Goal: Contribute content

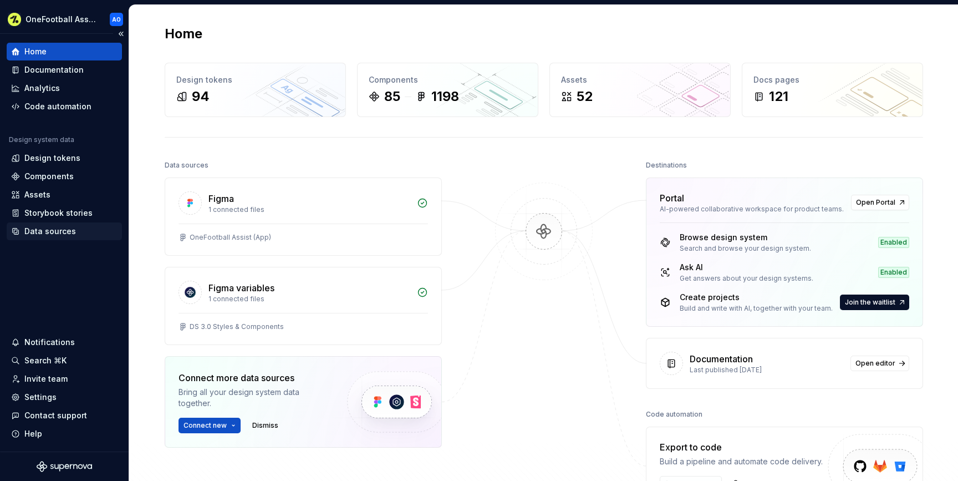
click at [60, 232] on div "Data sources" at bounding box center [50, 231] width 52 height 11
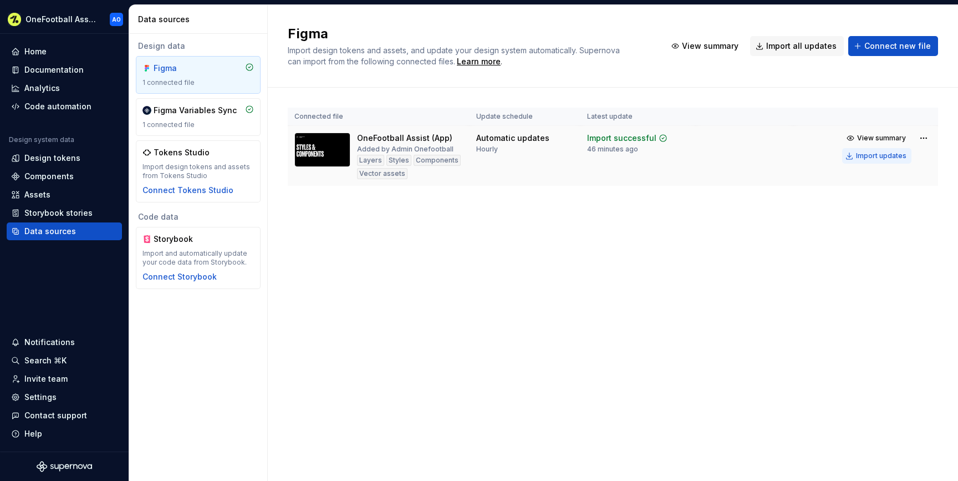
click at [880, 156] on div "Import updates" at bounding box center [881, 155] width 50 height 9
click at [876, 158] on div "Import updates" at bounding box center [881, 155] width 50 height 9
click at [62, 68] on div "Documentation" at bounding box center [53, 69] width 59 height 11
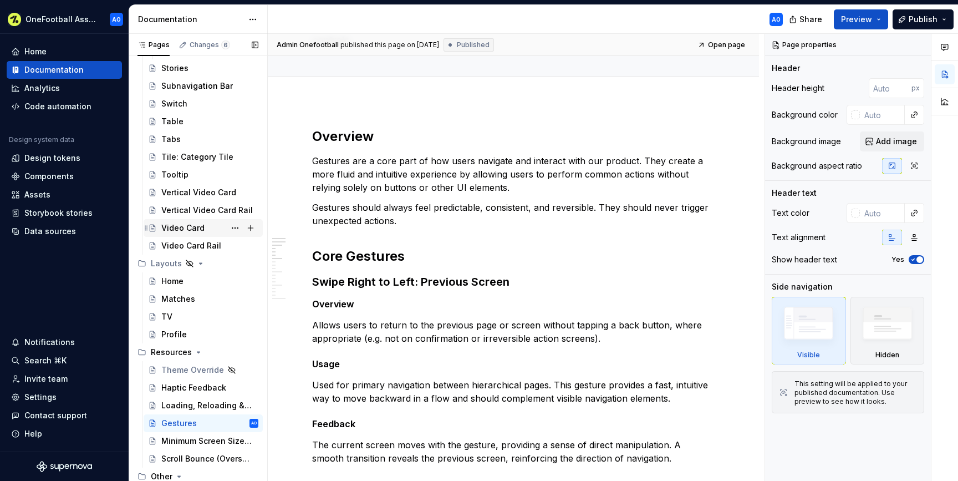
scroll to position [811, 0]
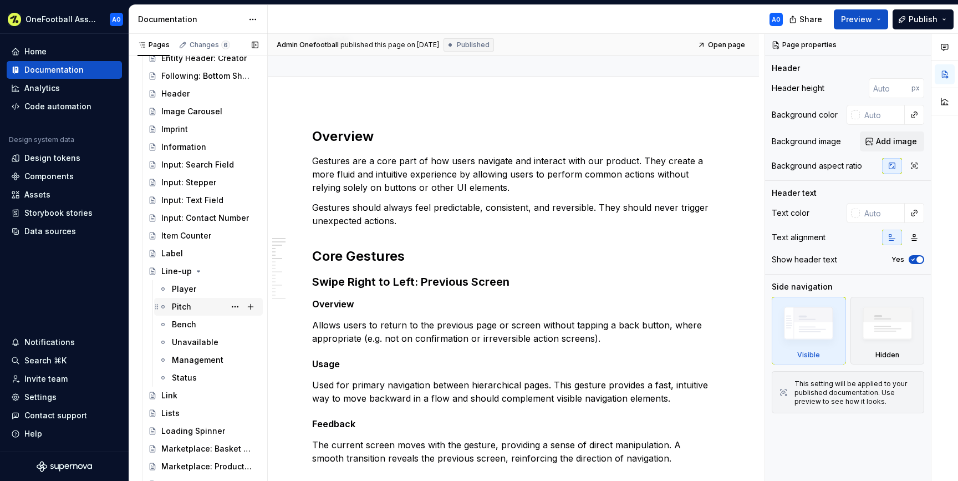
click at [178, 302] on div "Pitch" at bounding box center [181, 306] width 19 height 11
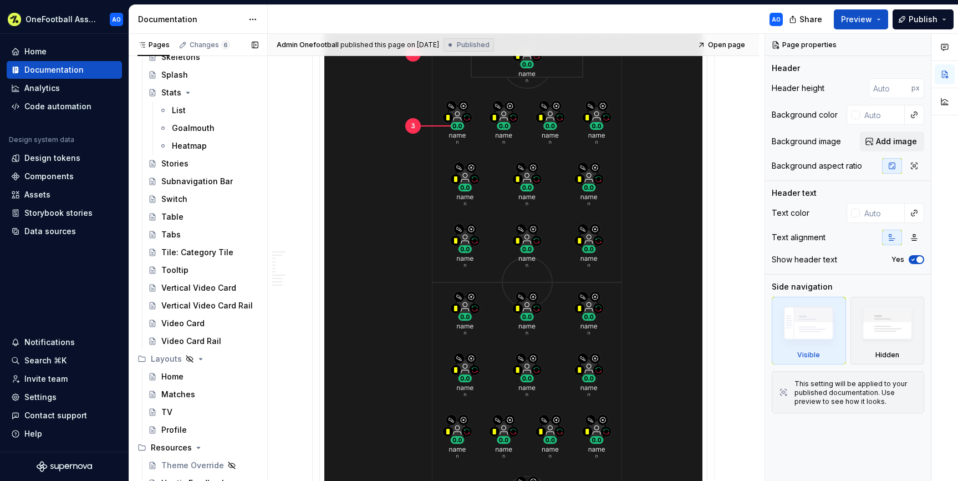
scroll to position [2027, 0]
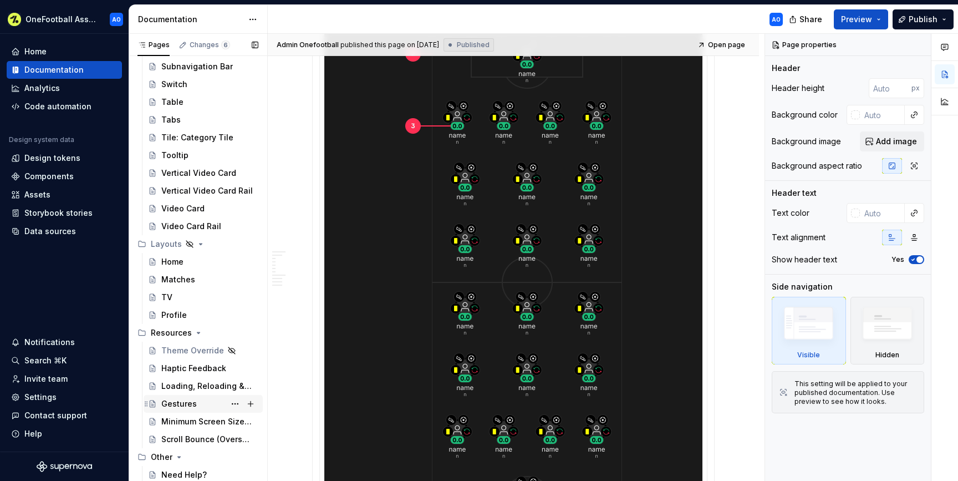
click at [193, 406] on div "Gestures" at bounding box center [178, 403] width 35 height 11
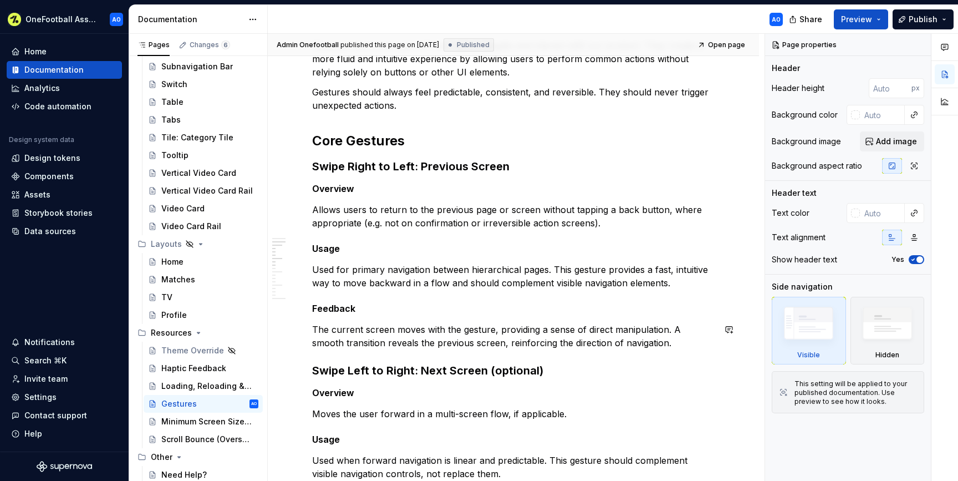
scroll to position [218, 0]
type textarea "*"
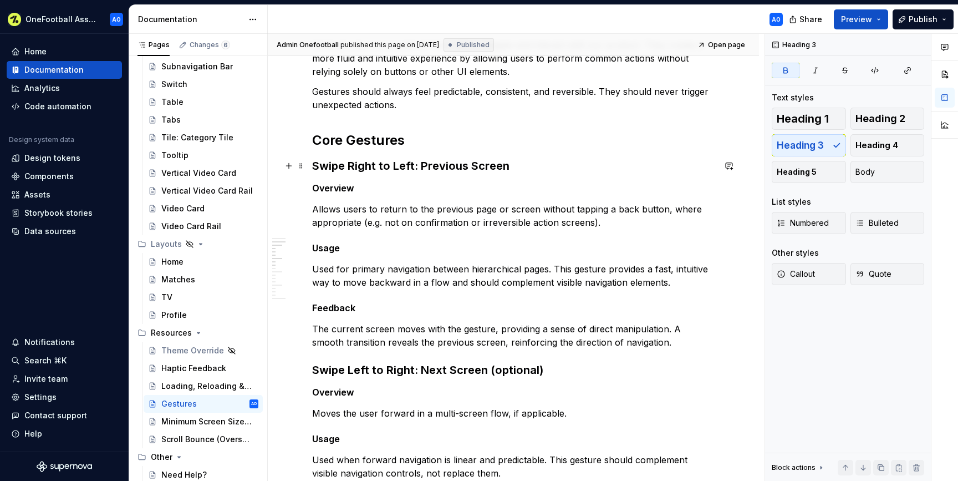
click at [520, 167] on h3 "Swipe Right to Left: Previous Screen" at bounding box center [513, 166] width 402 height 16
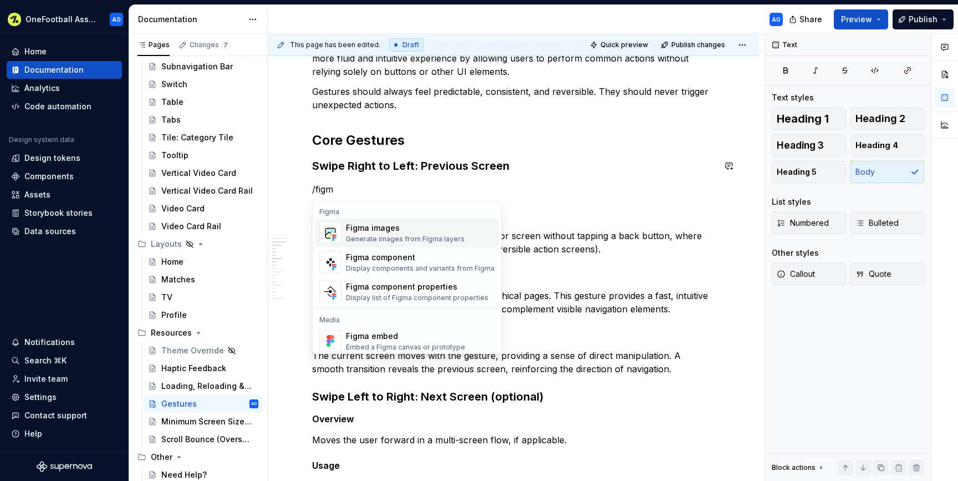
click at [430, 228] on div "Figma images" at bounding box center [405, 227] width 119 height 11
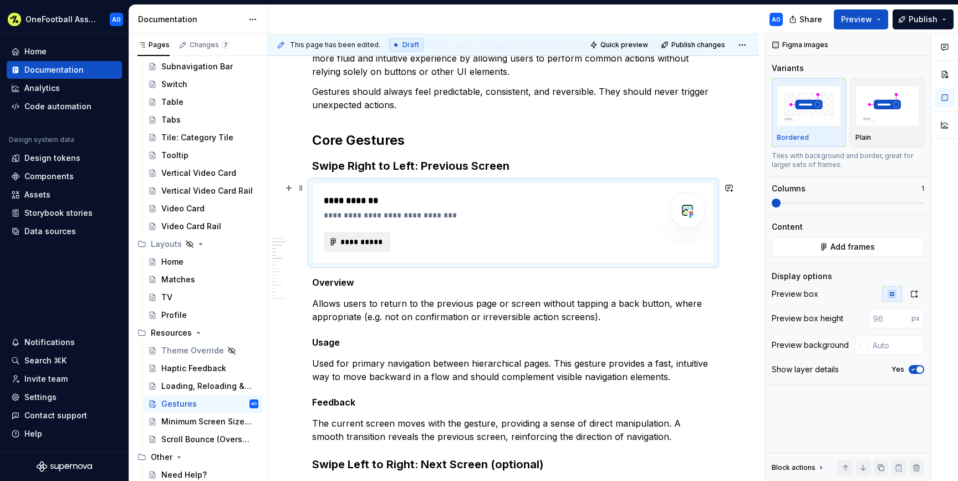
click at [359, 241] on span "**********" at bounding box center [361, 241] width 43 height 11
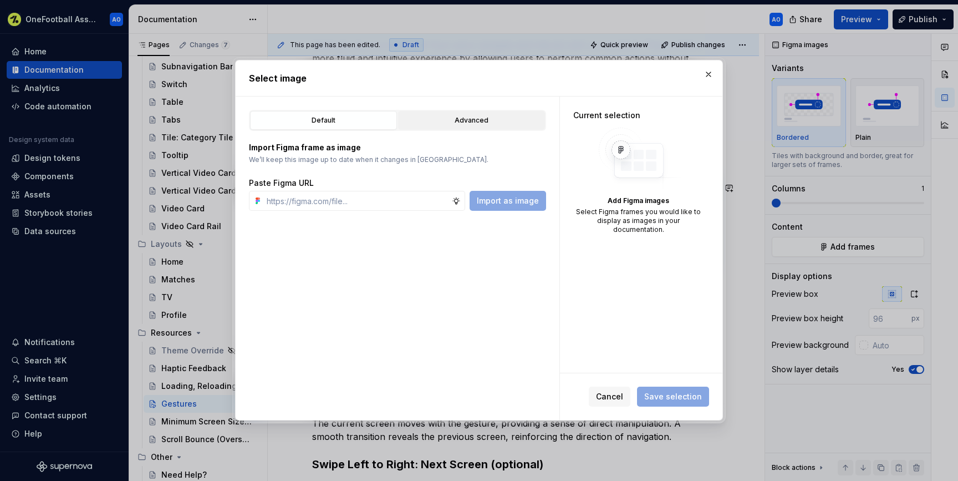
click at [458, 122] on div "Advanced" at bounding box center [471, 120] width 139 height 11
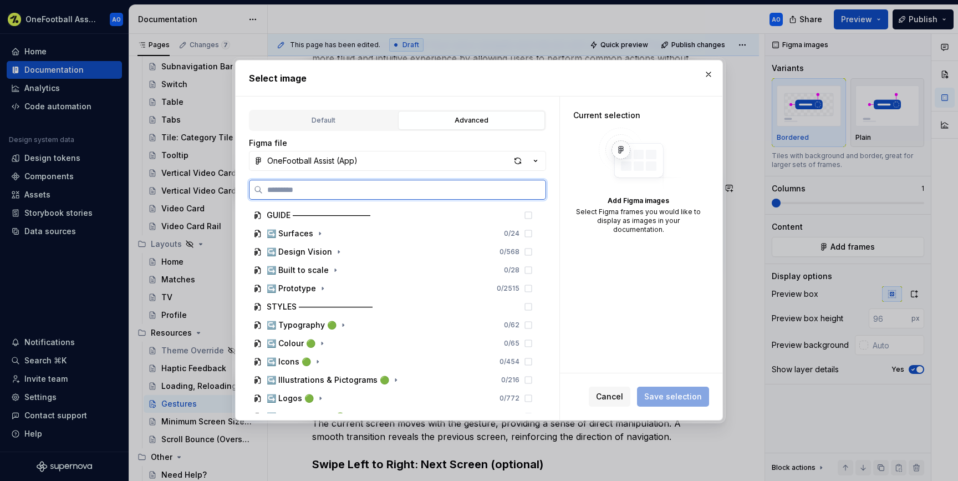
click at [355, 192] on input "search" at bounding box center [404, 189] width 283 height 11
type input "*******"
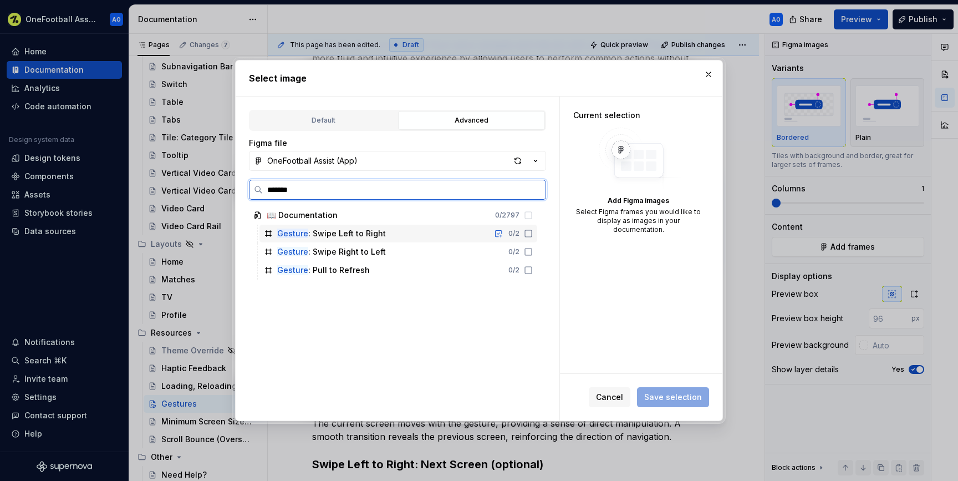
click at [533, 232] on icon at bounding box center [528, 233] width 9 height 9
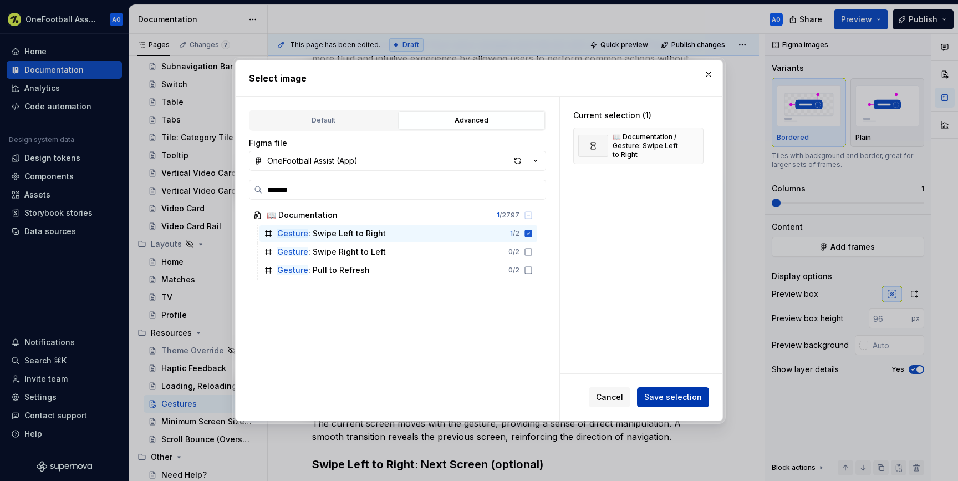
click at [665, 394] on span "Save selection" at bounding box center [673, 396] width 58 height 11
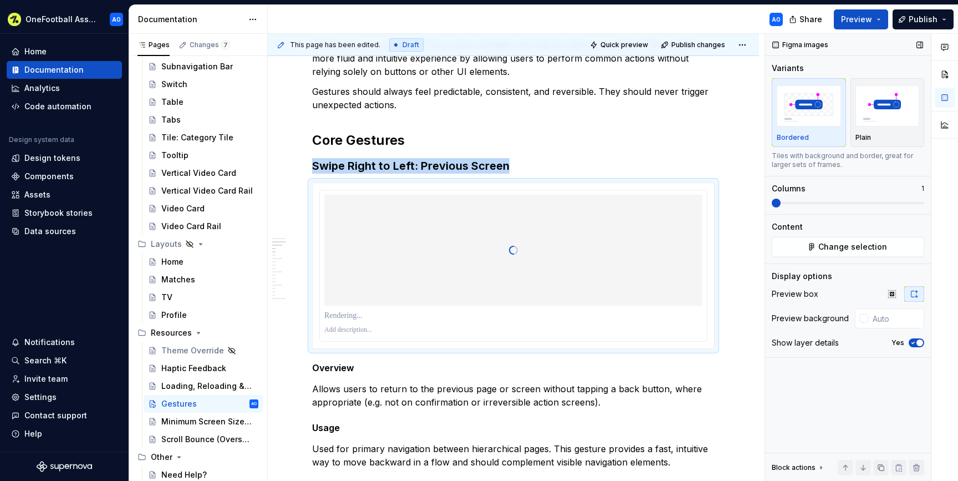
click at [917, 343] on span "button" at bounding box center [919, 342] width 7 height 7
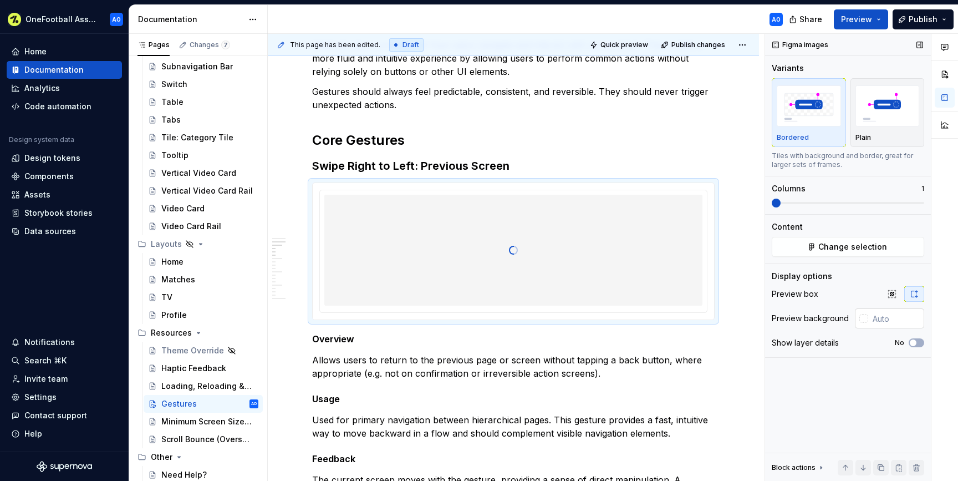
click at [878, 314] on input "text" at bounding box center [896, 318] width 56 height 20
type input "#1A1A1A"
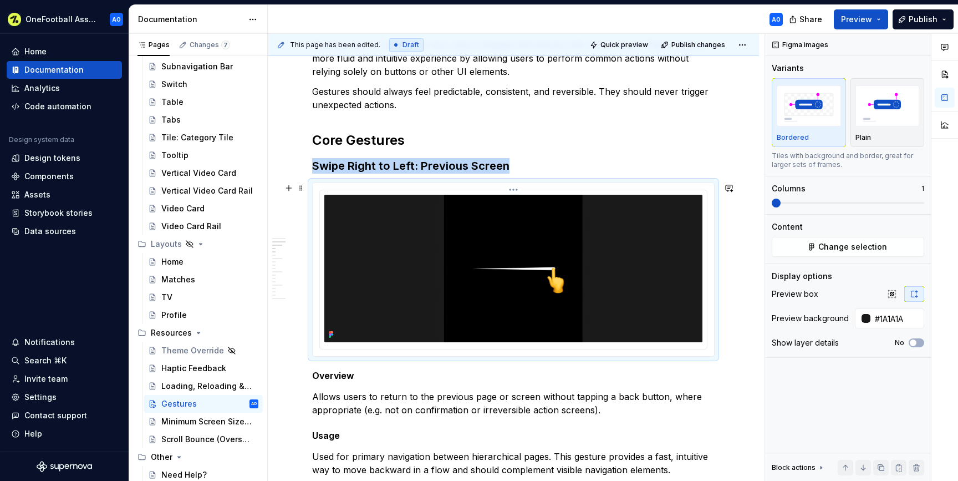
click at [517, 267] on img at bounding box center [513, 268] width 378 height 147
click at [302, 188] on span at bounding box center [301, 188] width 9 height 16
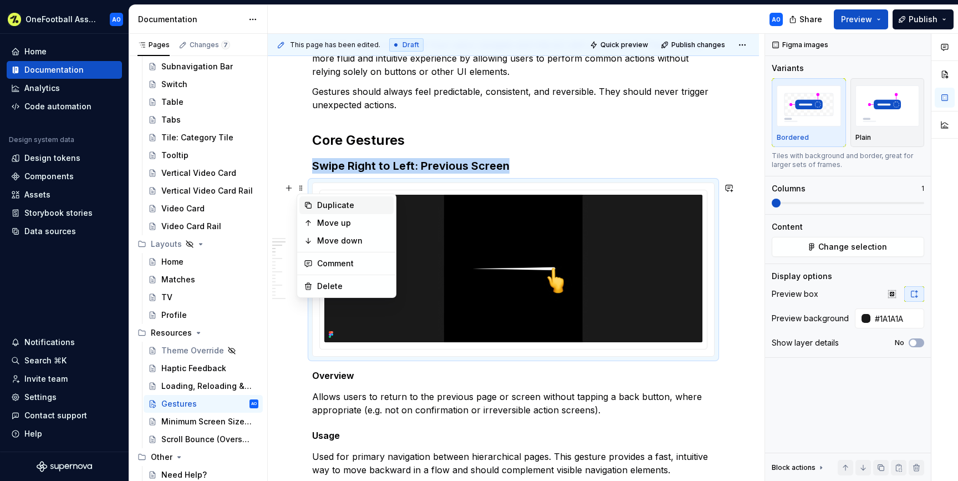
click at [338, 200] on div "Duplicate" at bounding box center [353, 205] width 72 height 11
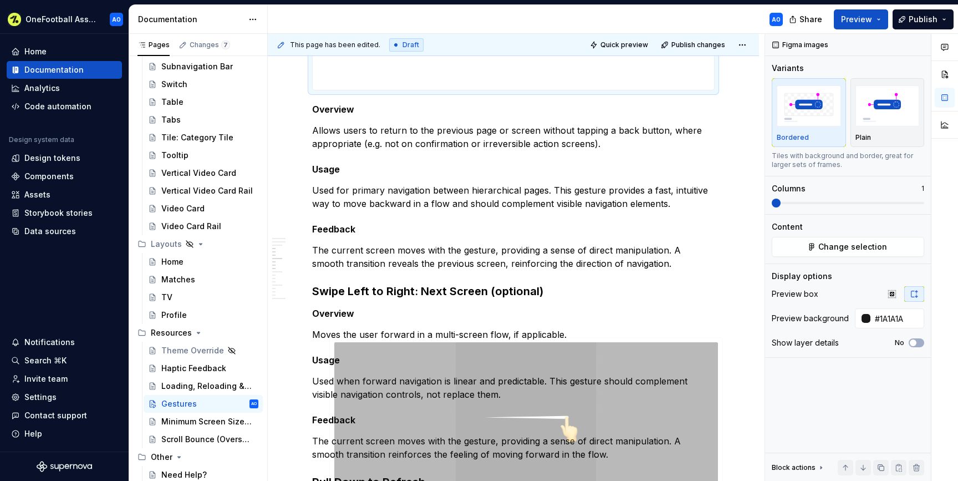
scroll to position [675, 0]
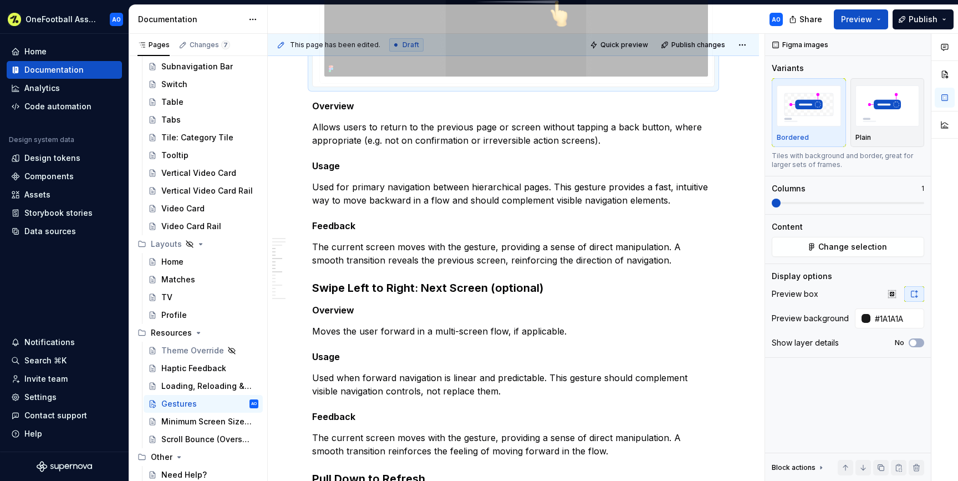
drag, startPoint x: 366, startPoint y: 123, endPoint x: 347, endPoint y: 302, distance: 180.1
click at [347, 302] on body "OneFootball Assist AO Home Documentation Analytics Code automation Design syste…" at bounding box center [479, 240] width 958 height 481
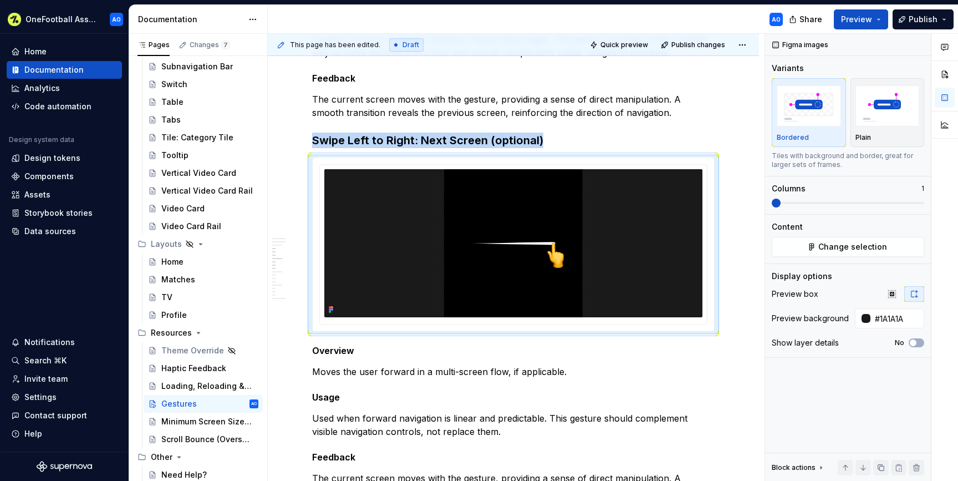
scroll to position [445, 0]
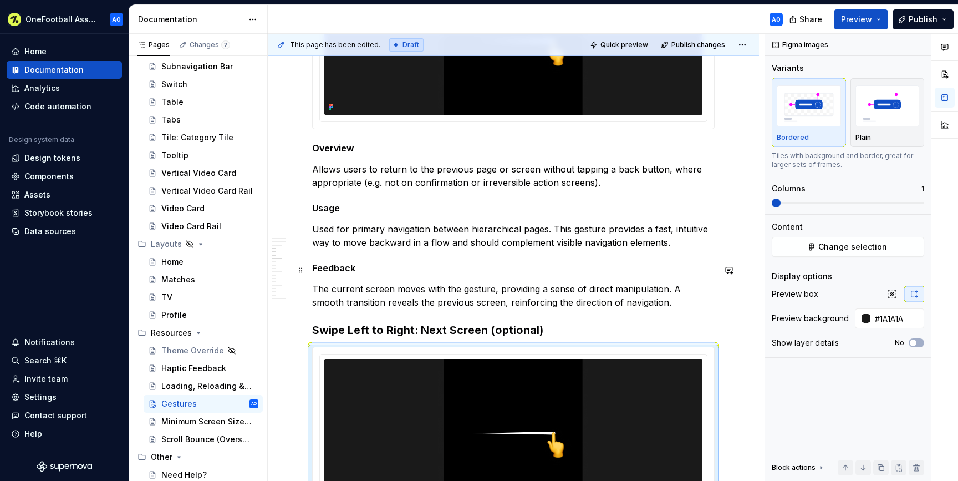
click at [365, 260] on div "Overview Gestures are a core part of how users navigate and interact with our p…" at bounding box center [513, 487] width 402 height 1406
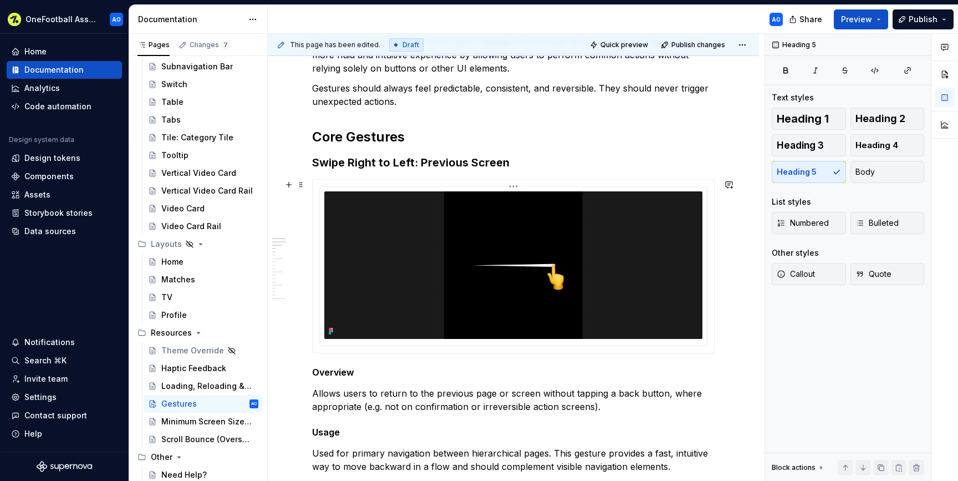
scroll to position [175, 0]
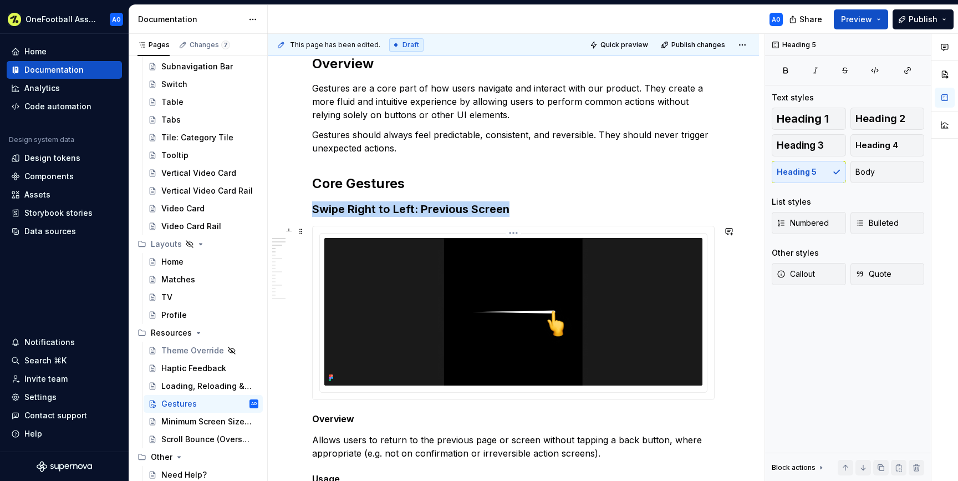
click at [413, 295] on img at bounding box center [513, 311] width 378 height 147
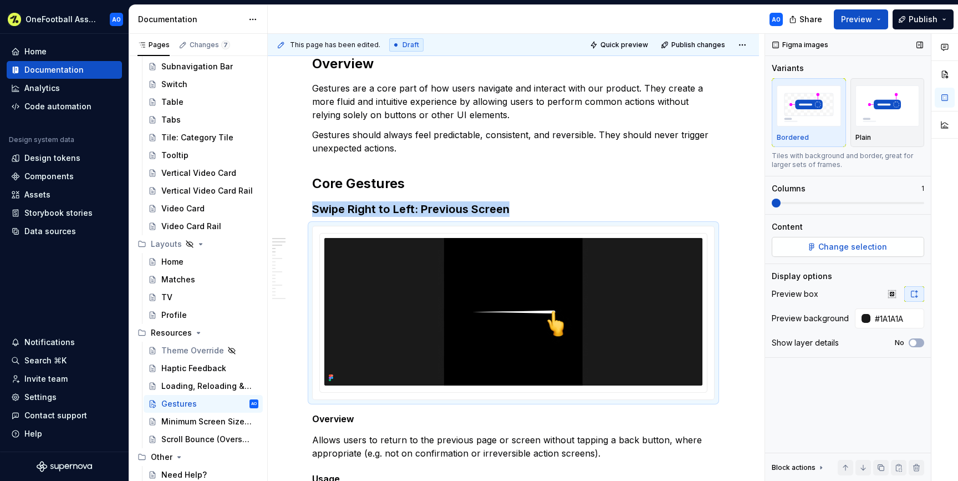
click at [810, 248] on button "Change selection" at bounding box center [847, 247] width 152 height 20
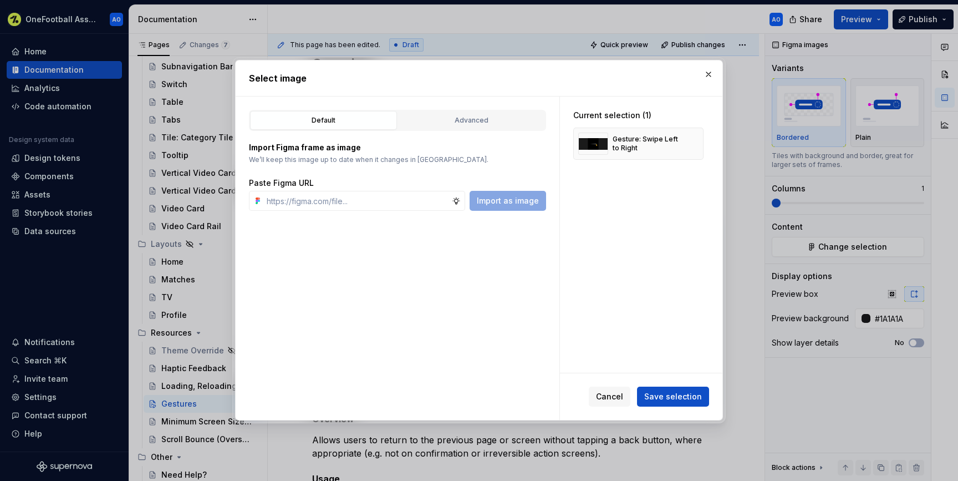
type textarea "*"
click at [456, 119] on div "Advanced" at bounding box center [471, 120] width 139 height 11
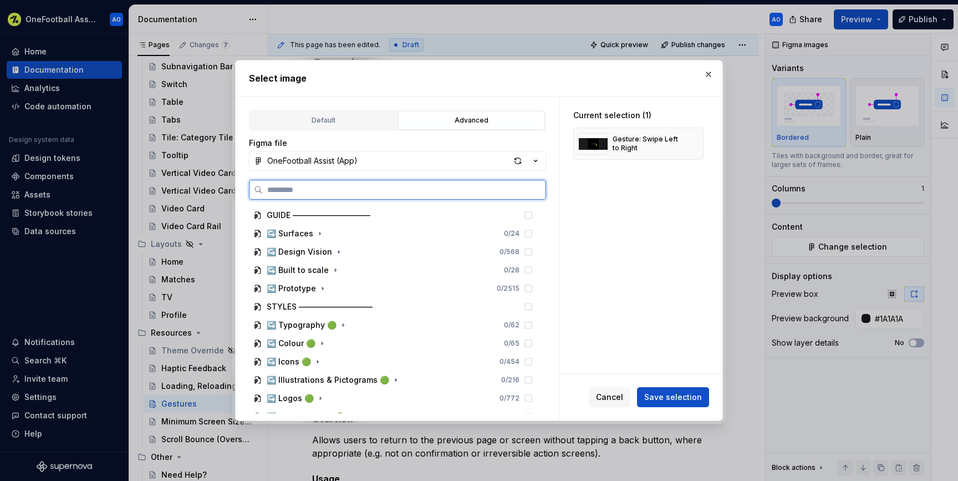
click at [353, 191] on input "search" at bounding box center [404, 189] width 283 height 11
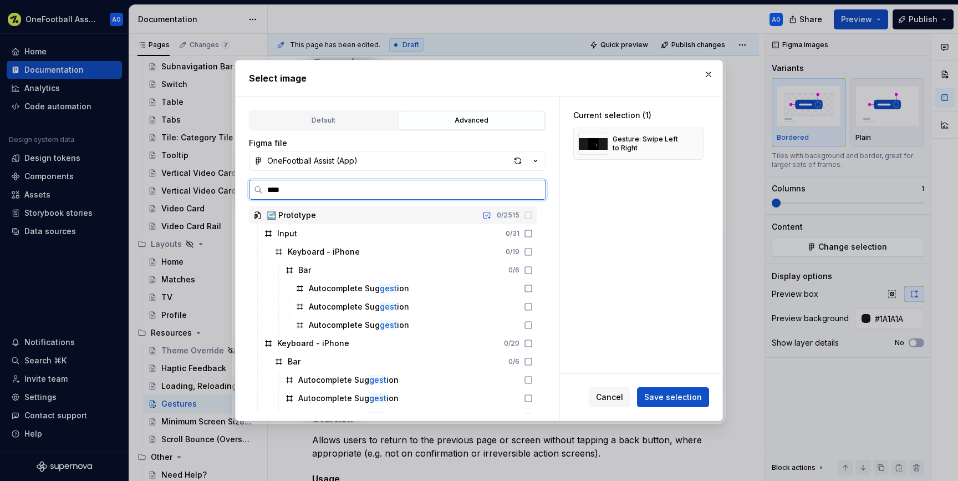
type input "*****"
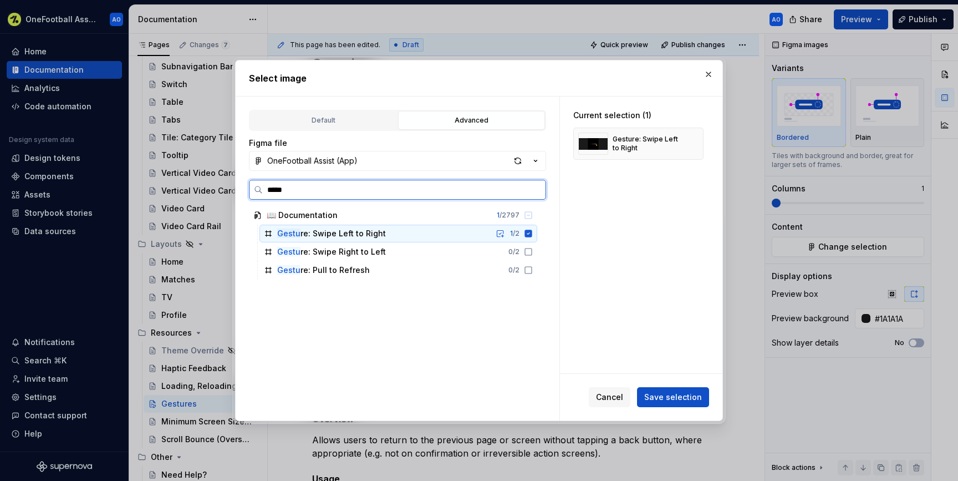
click at [533, 232] on div "1 / 2" at bounding box center [512, 233] width 40 height 9
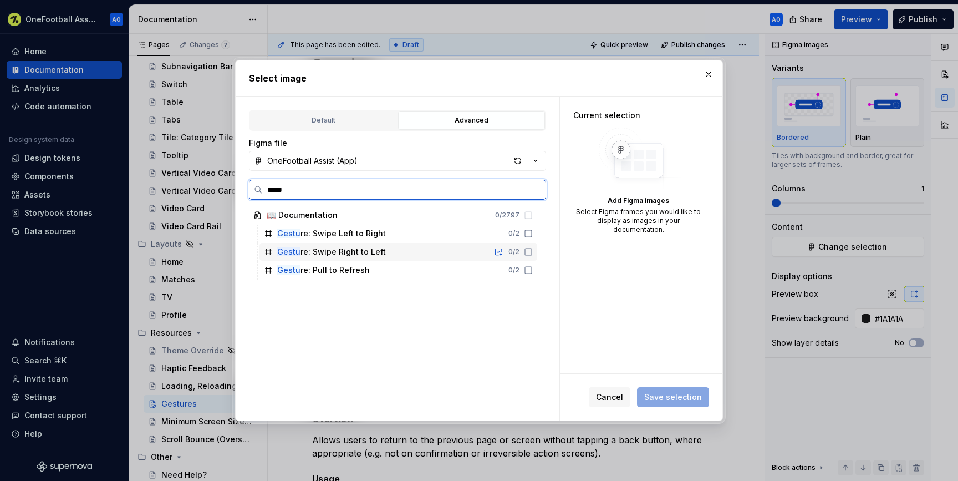
click at [533, 253] on icon at bounding box center [528, 251] width 9 height 9
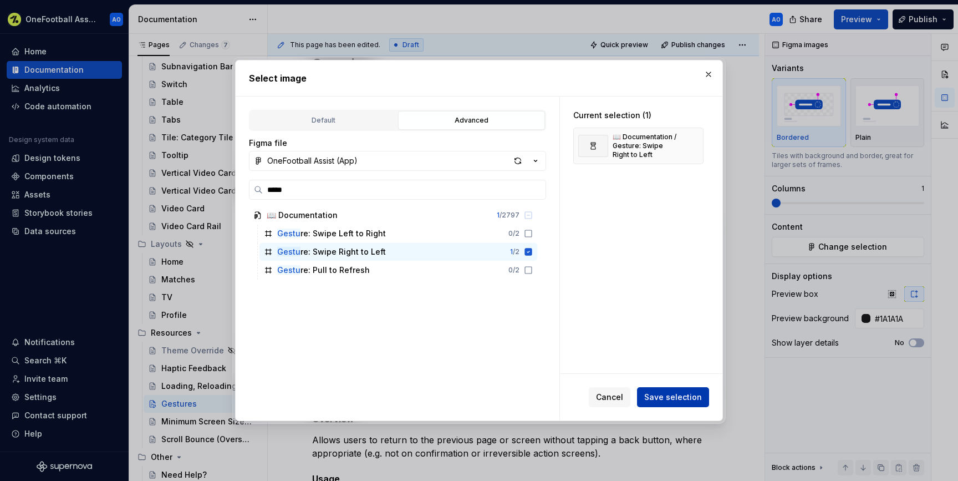
click at [670, 396] on span "Save selection" at bounding box center [673, 396] width 58 height 11
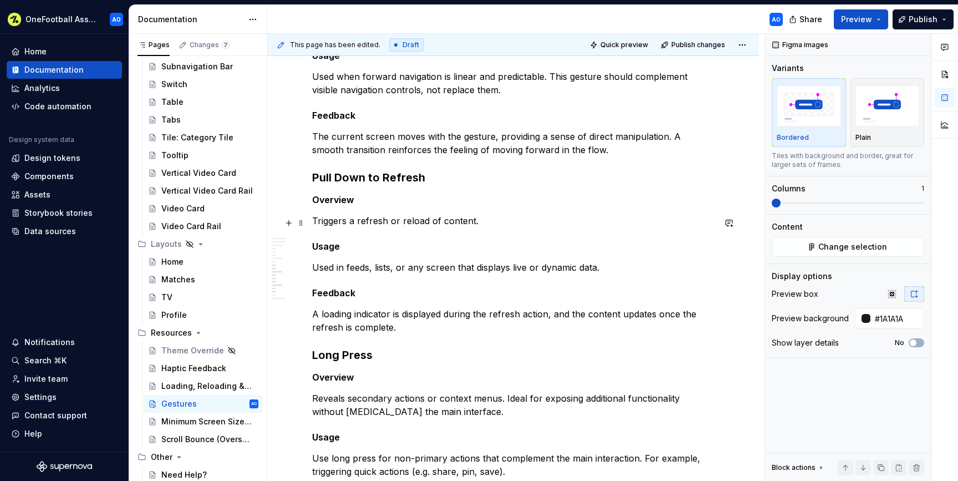
scroll to position [954, 0]
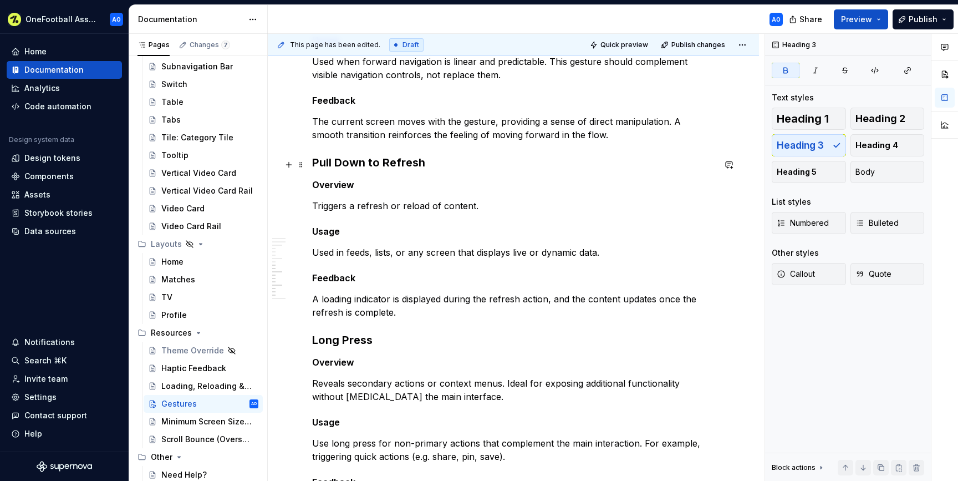
click at [435, 166] on h3 "Pull Down to Refresh" at bounding box center [513, 163] width 402 height 16
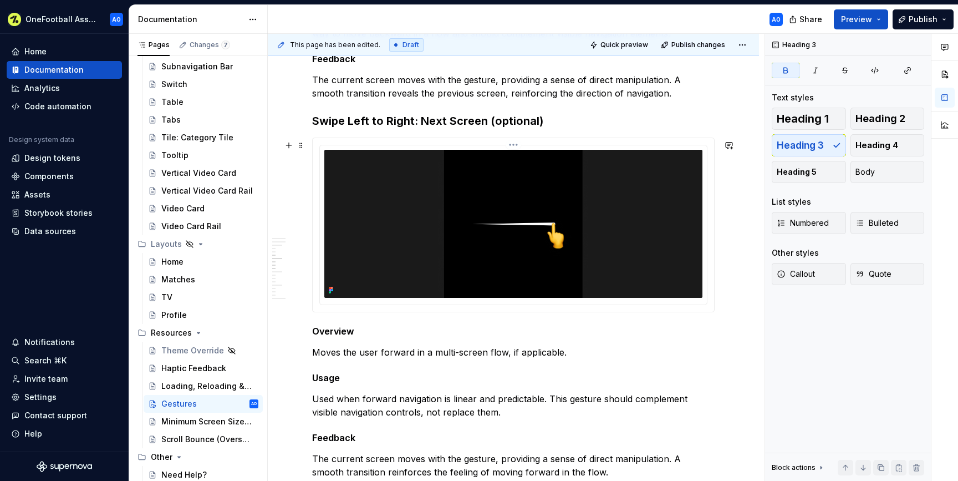
scroll to position [631, 0]
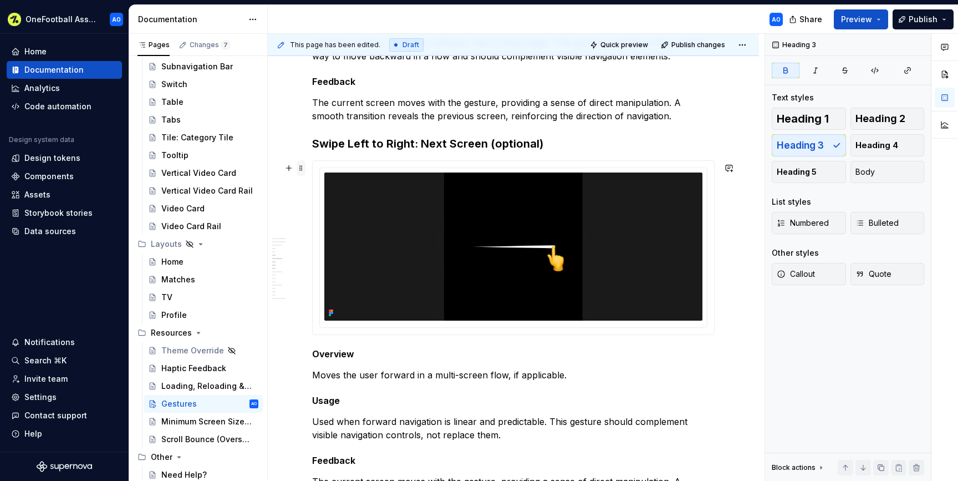
click at [297, 169] on span at bounding box center [301, 168] width 9 height 16
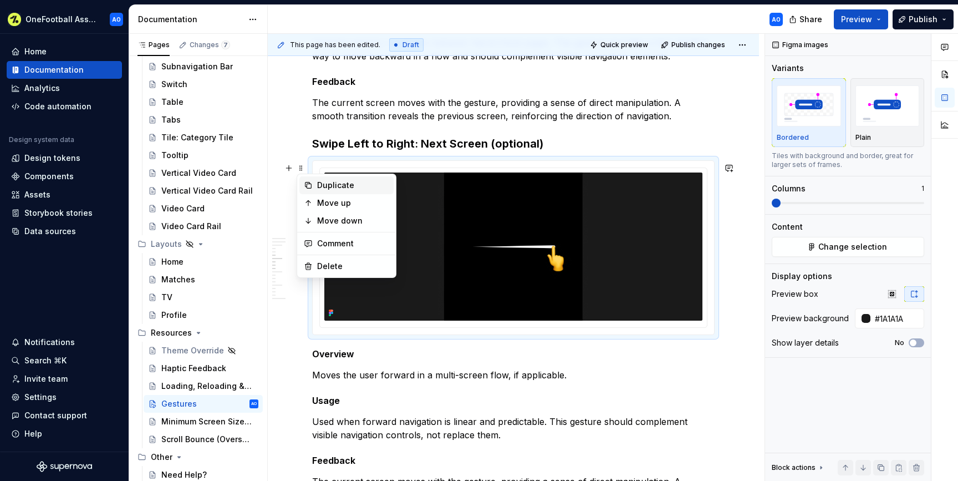
click at [337, 183] on div "Duplicate" at bounding box center [353, 185] width 72 height 11
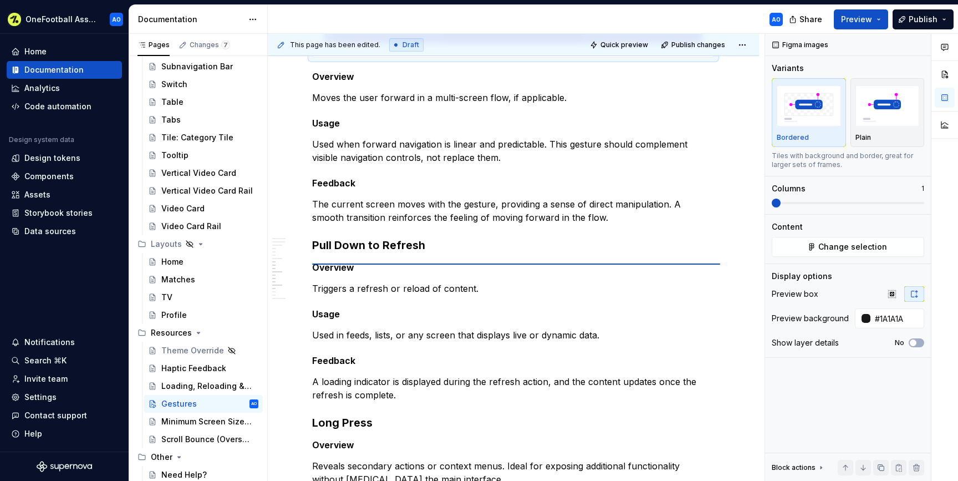
scroll to position [906, 0]
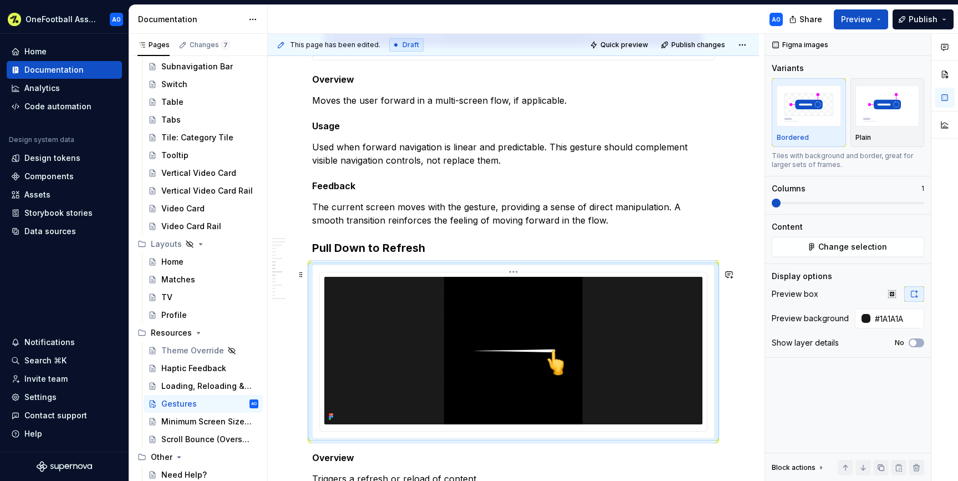
click at [385, 343] on img at bounding box center [513, 350] width 378 height 147
click at [796, 243] on button "Change selection" at bounding box center [847, 247] width 152 height 20
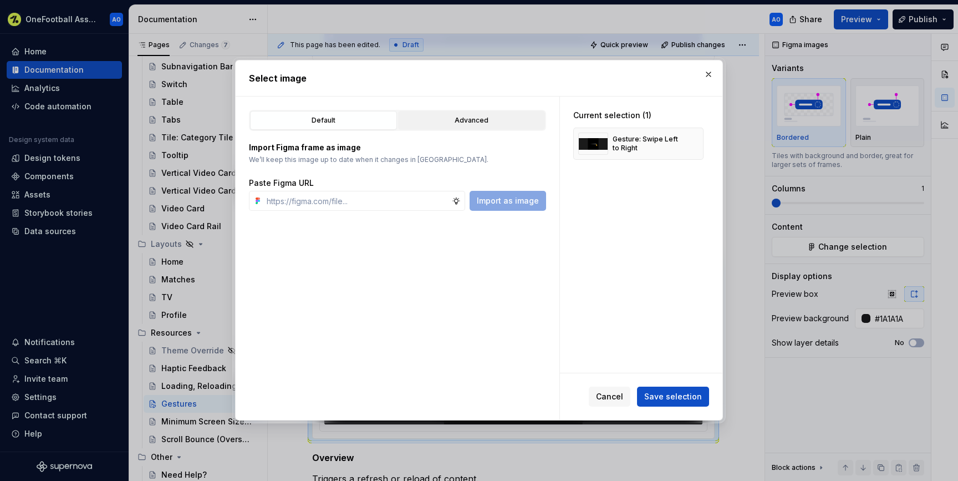
click at [438, 120] on div "Advanced" at bounding box center [471, 120] width 139 height 11
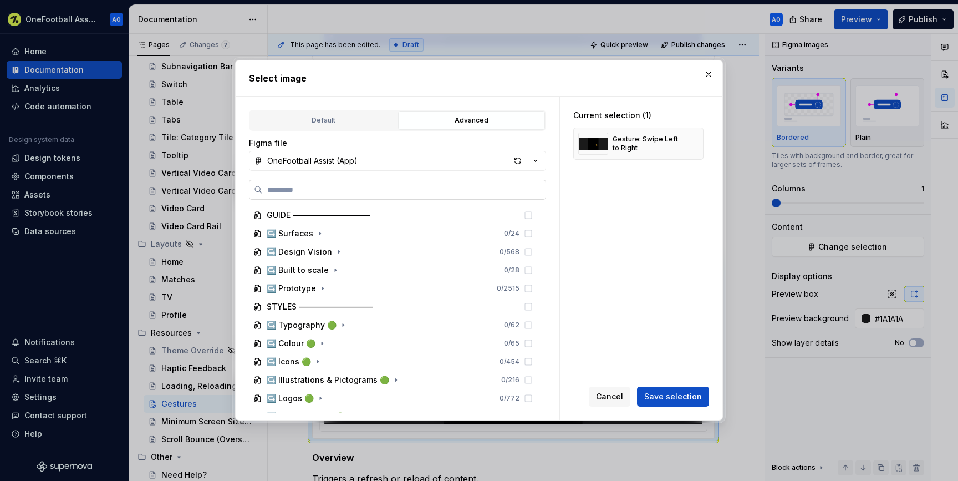
click at [336, 193] on input "search" at bounding box center [404, 189] width 283 height 11
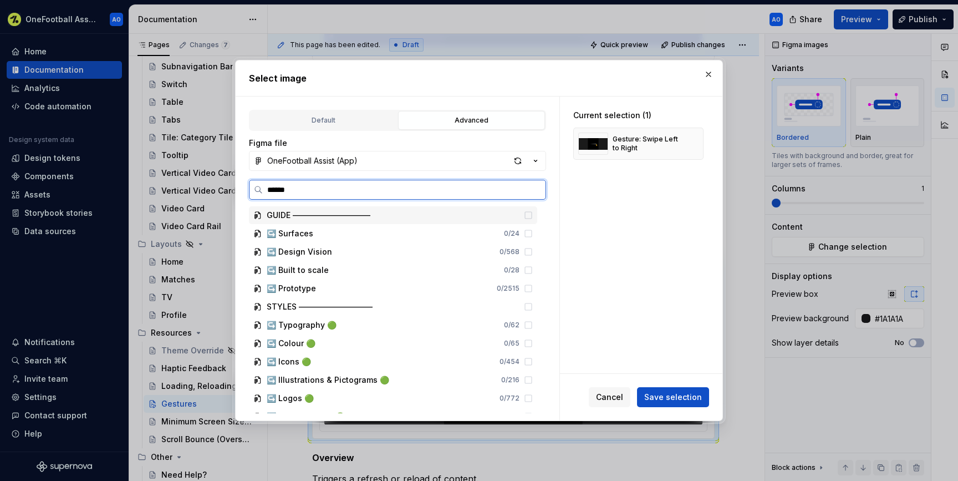
type input "*******"
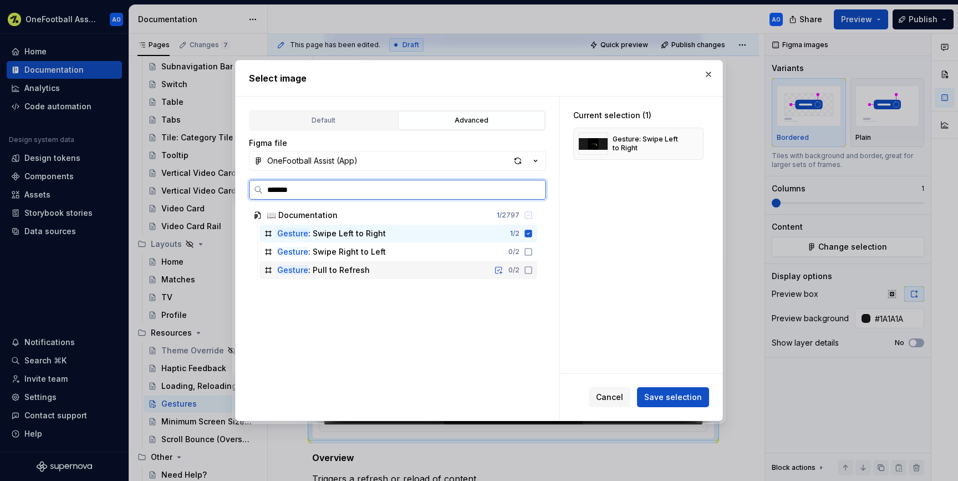
click at [533, 270] on icon at bounding box center [528, 269] width 9 height 9
click at [532, 236] on icon at bounding box center [528, 233] width 7 height 7
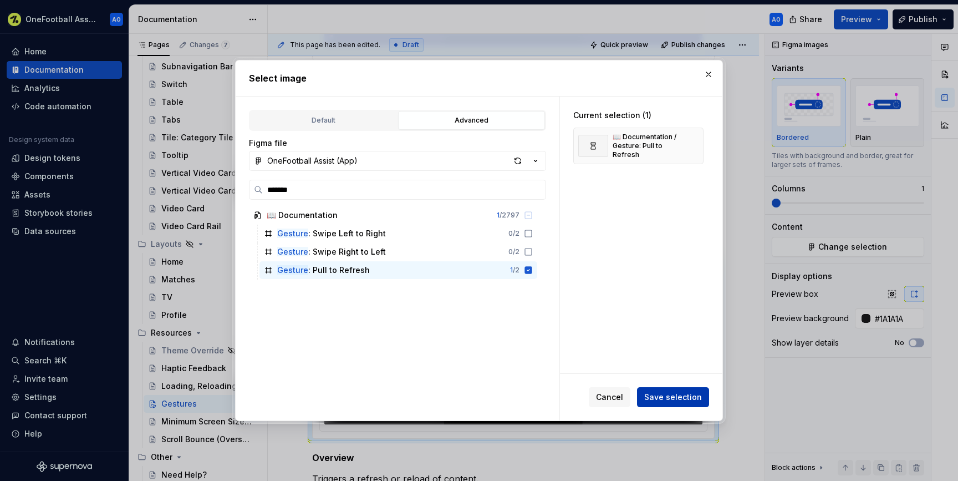
click at [666, 395] on span "Save selection" at bounding box center [673, 396] width 58 height 11
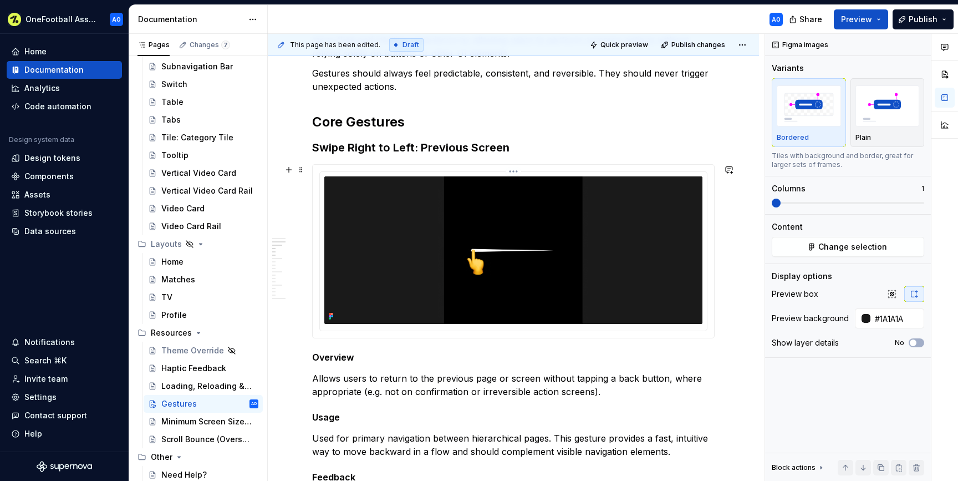
scroll to position [244, 0]
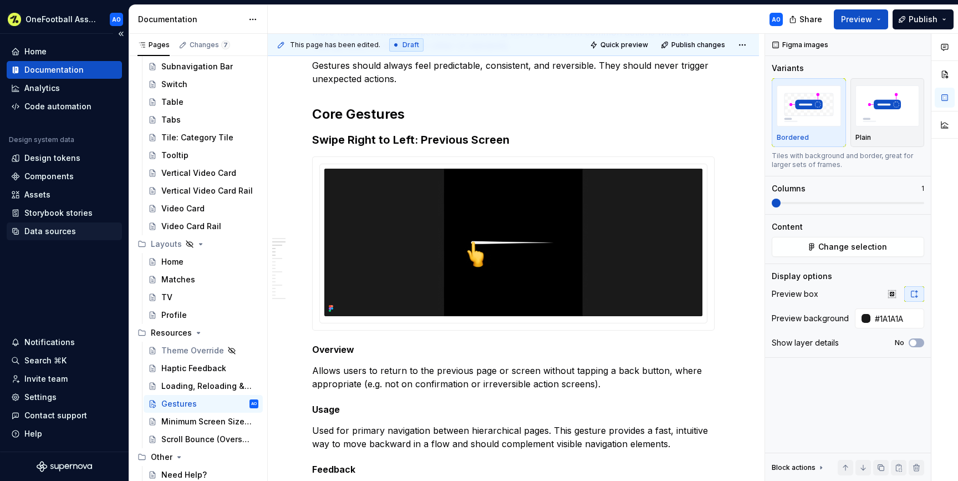
click at [67, 239] on div "Data sources" at bounding box center [64, 231] width 115 height 18
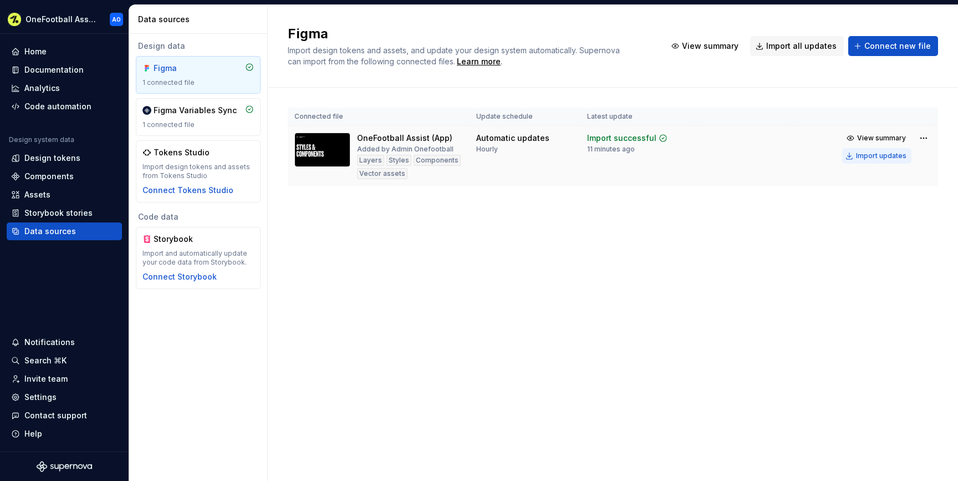
click at [865, 152] on div "Import updates" at bounding box center [881, 155] width 50 height 9
click at [864, 152] on div "Import updates" at bounding box center [881, 155] width 50 height 9
click at [65, 67] on div "Documentation" at bounding box center [53, 69] width 59 height 11
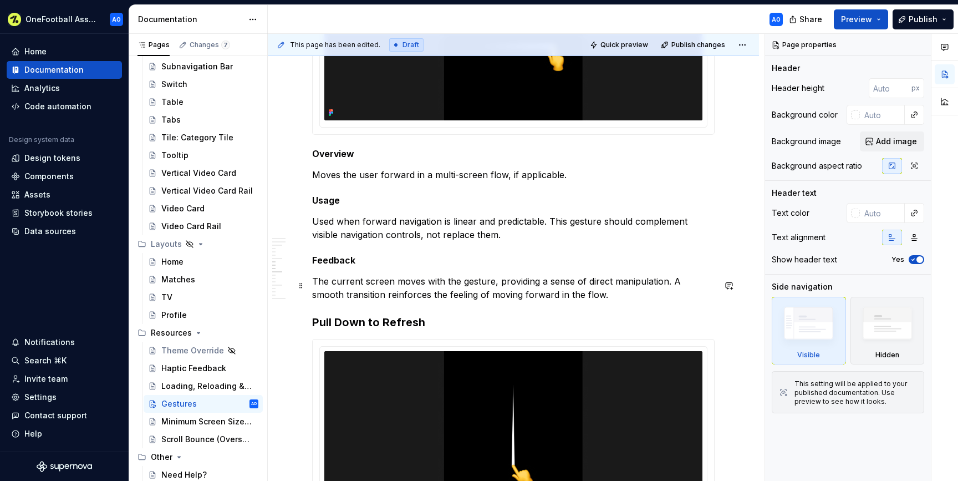
scroll to position [791, 0]
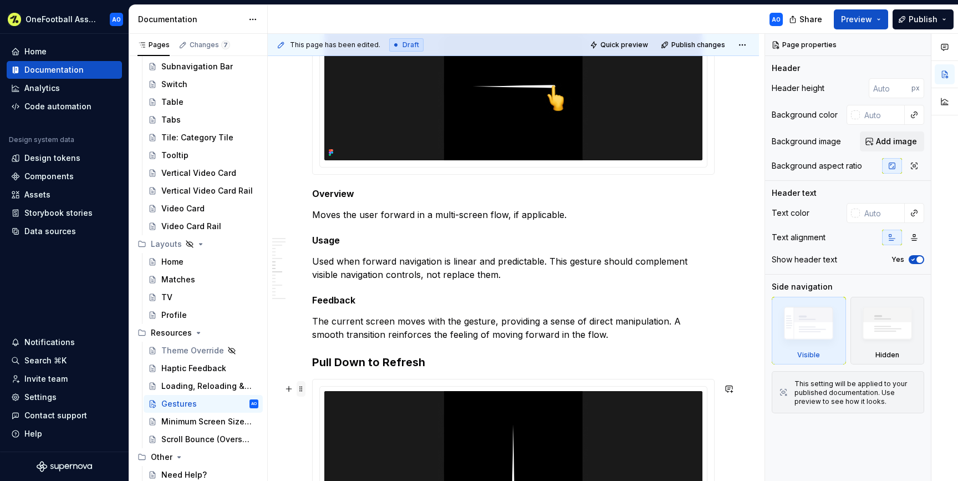
click at [303, 390] on span at bounding box center [301, 389] width 9 height 16
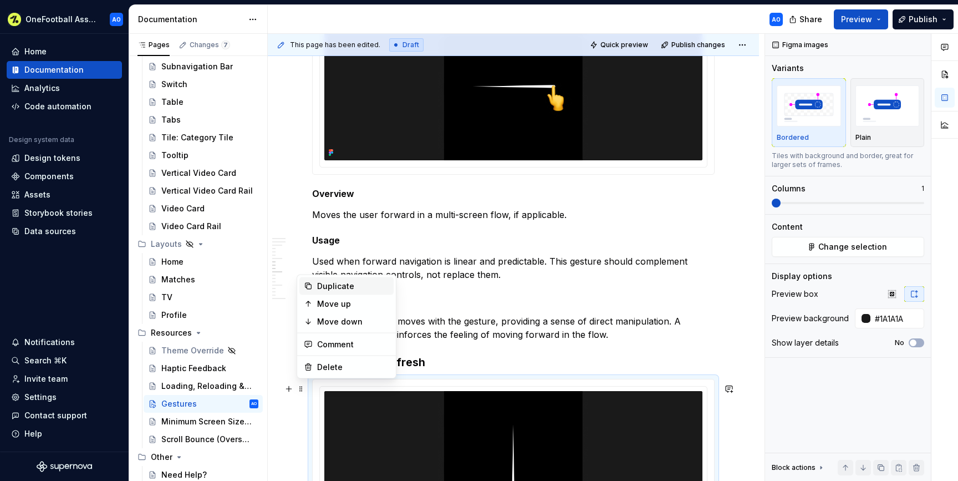
click at [330, 287] on div "Duplicate" at bounding box center [353, 285] width 72 height 11
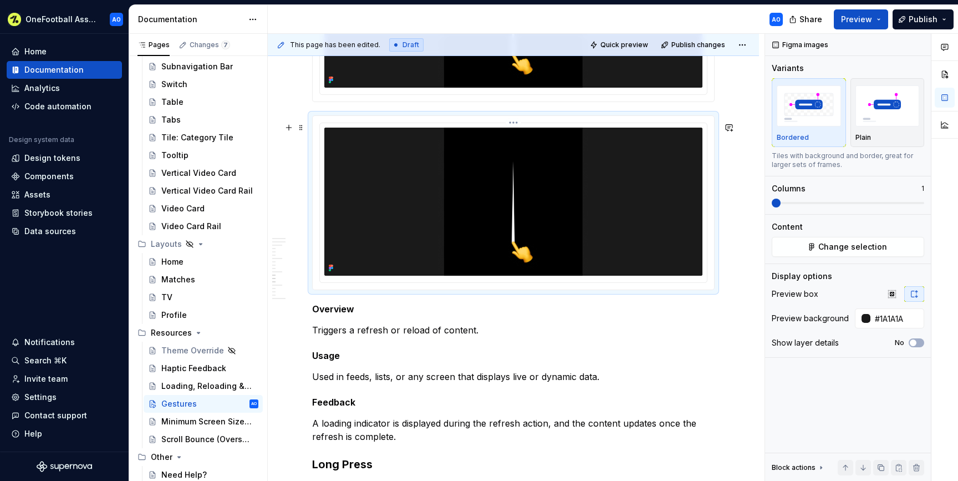
scroll to position [1253, 0]
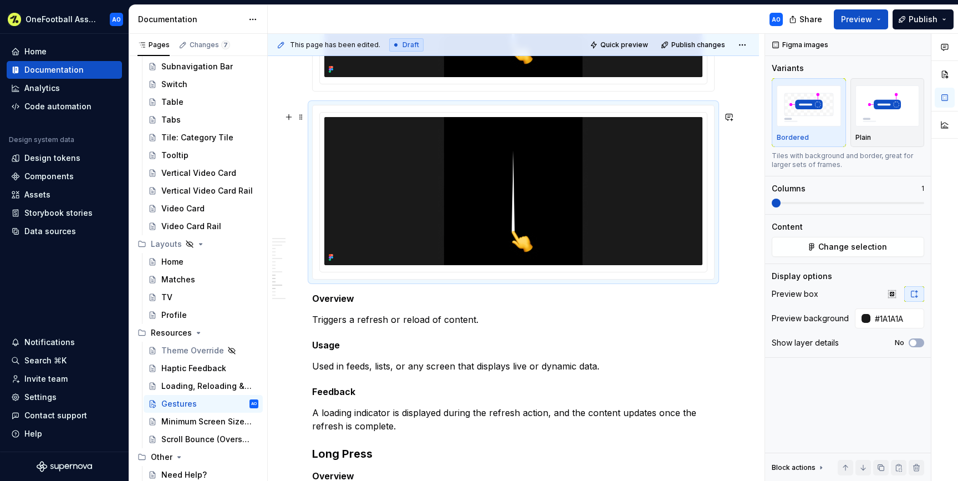
type textarea "*"
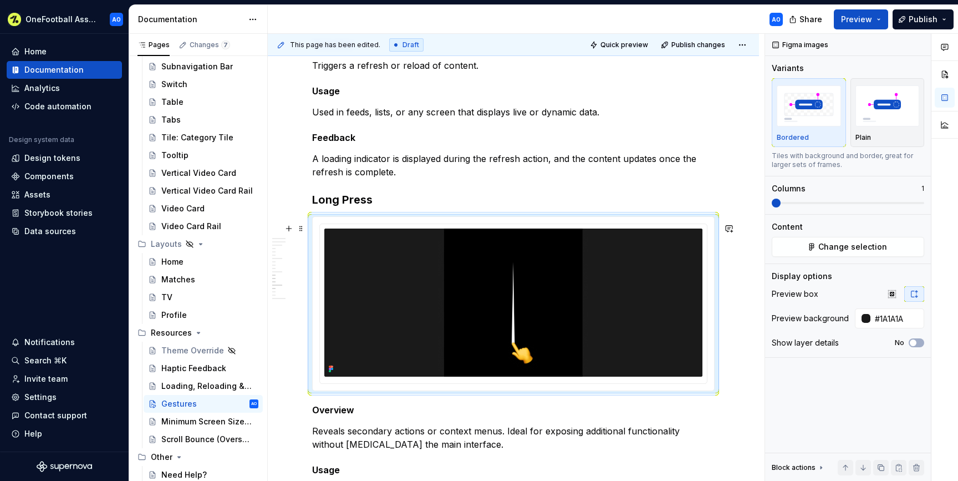
scroll to position [1325, 0]
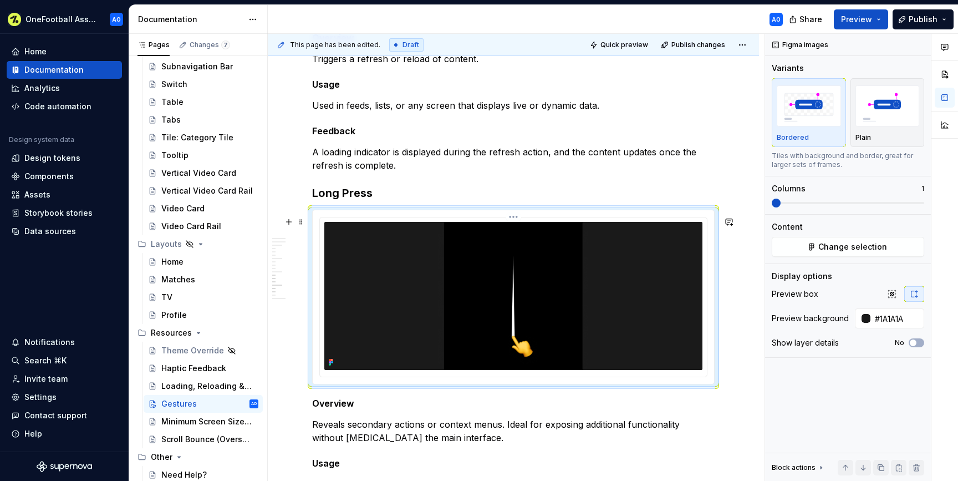
click at [428, 292] on img at bounding box center [513, 295] width 378 height 147
click at [866, 247] on span "Change selection" at bounding box center [852, 246] width 69 height 11
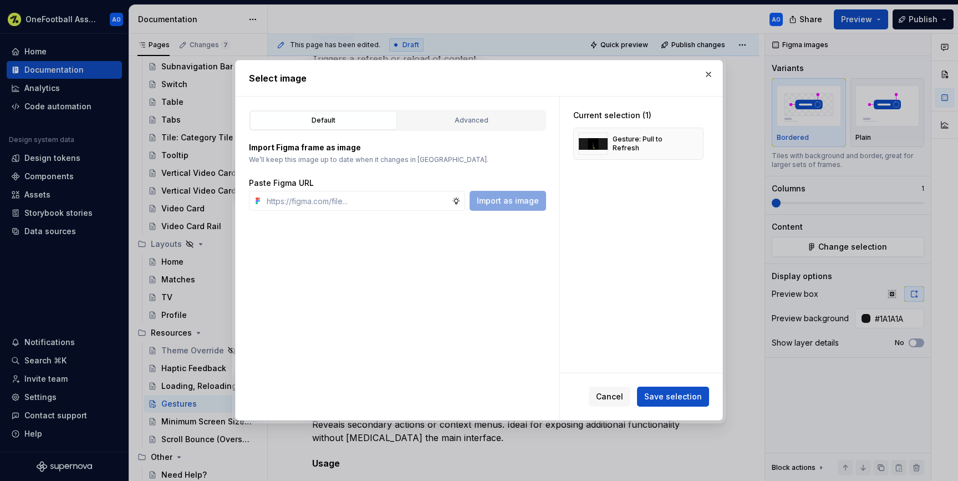
click at [483, 108] on div "Default Advanced Import Figma frame as image We’ll keep this image up to date w…" at bounding box center [398, 257] width 324 height 323
click at [469, 120] on div "Advanced" at bounding box center [471, 120] width 139 height 11
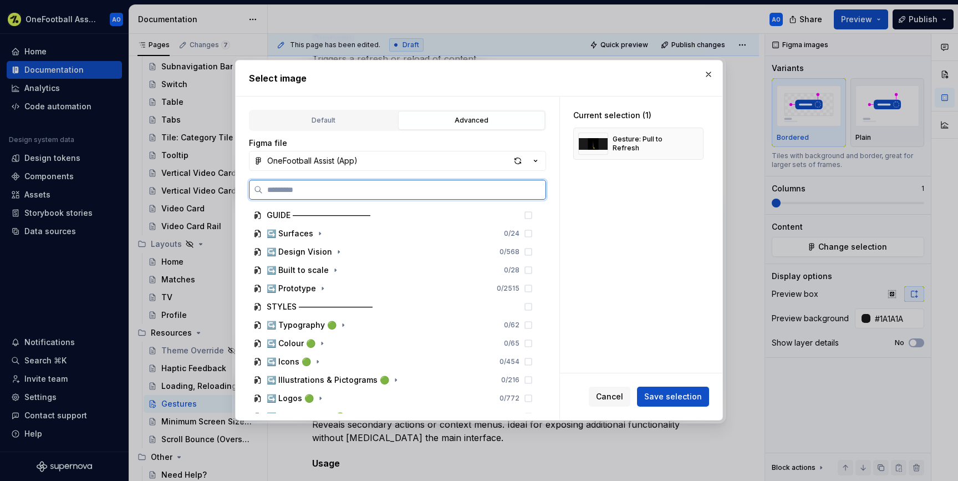
click at [319, 188] on input "search" at bounding box center [404, 189] width 283 height 11
type input "****"
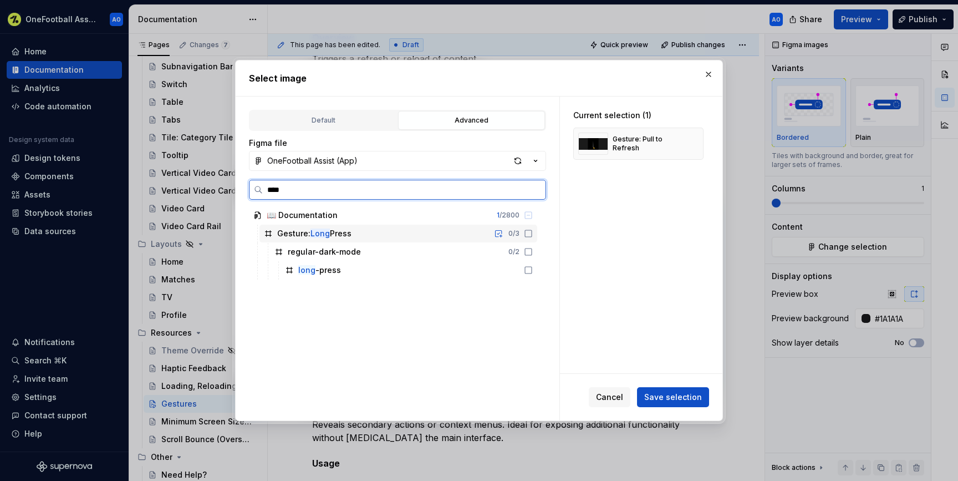
click at [533, 234] on icon at bounding box center [528, 233] width 9 height 9
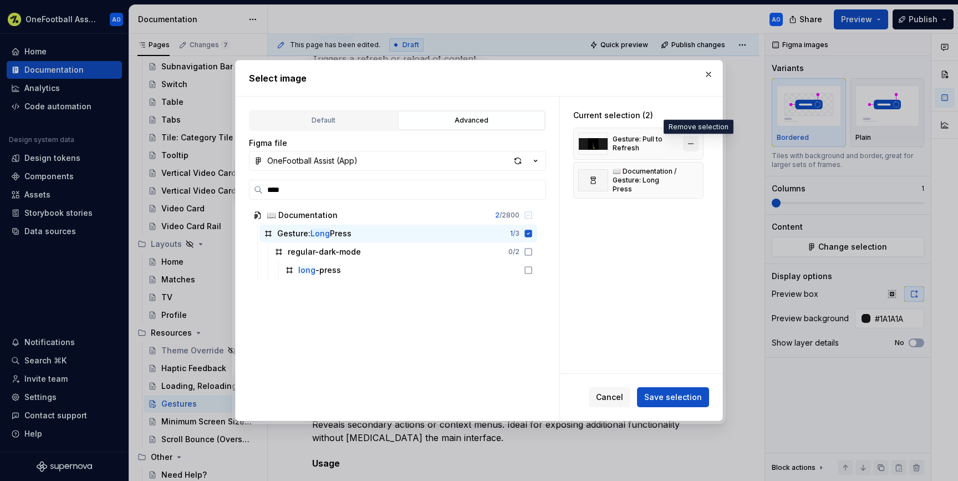
click at [698, 141] on button "button" at bounding box center [691, 144] width 16 height 16
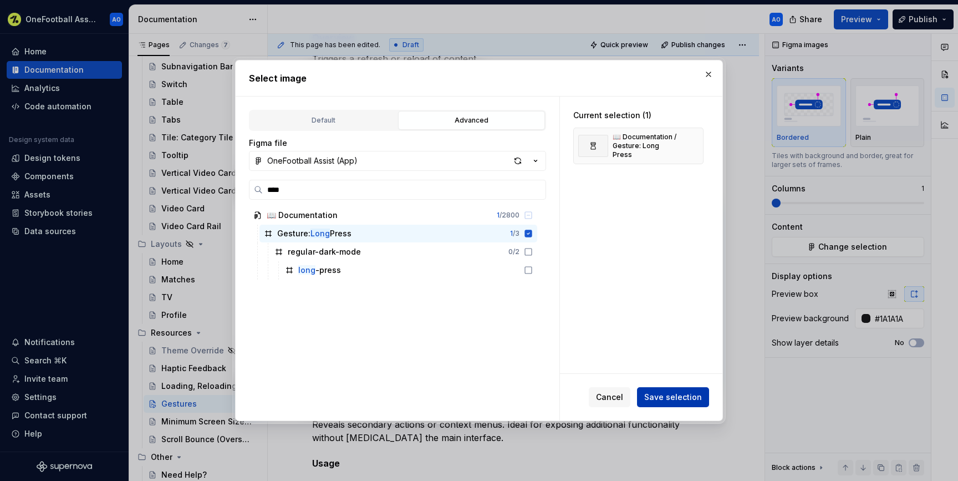
click at [680, 391] on span "Save selection" at bounding box center [673, 396] width 58 height 11
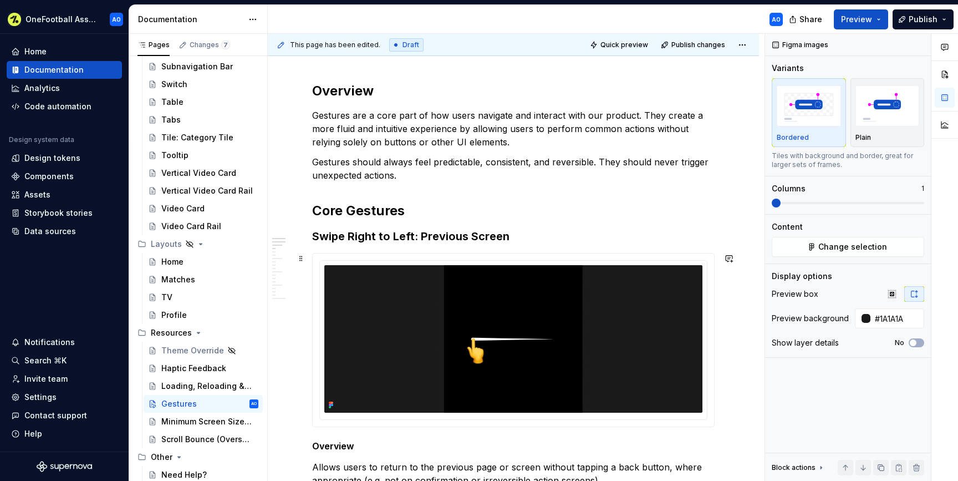
scroll to position [149, 0]
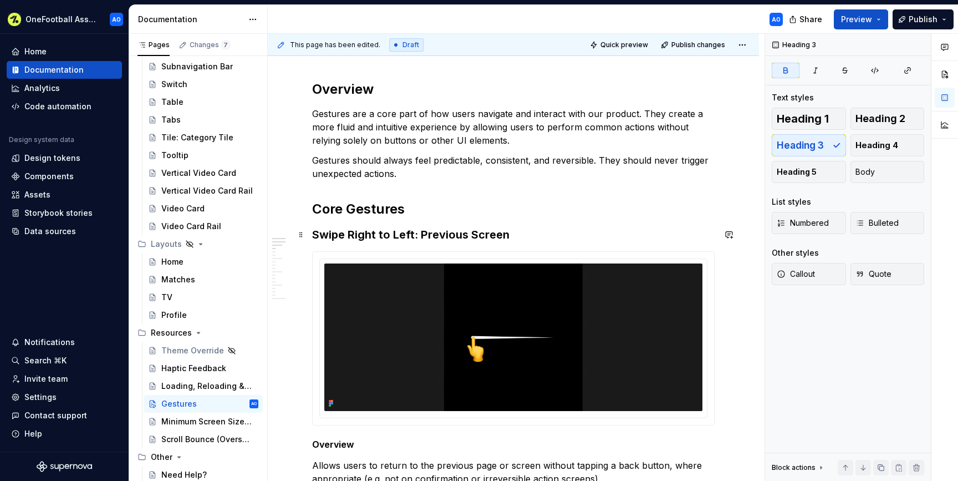
click at [362, 236] on strong "Swipe Right to Left: Previous Screen" at bounding box center [410, 234] width 197 height 13
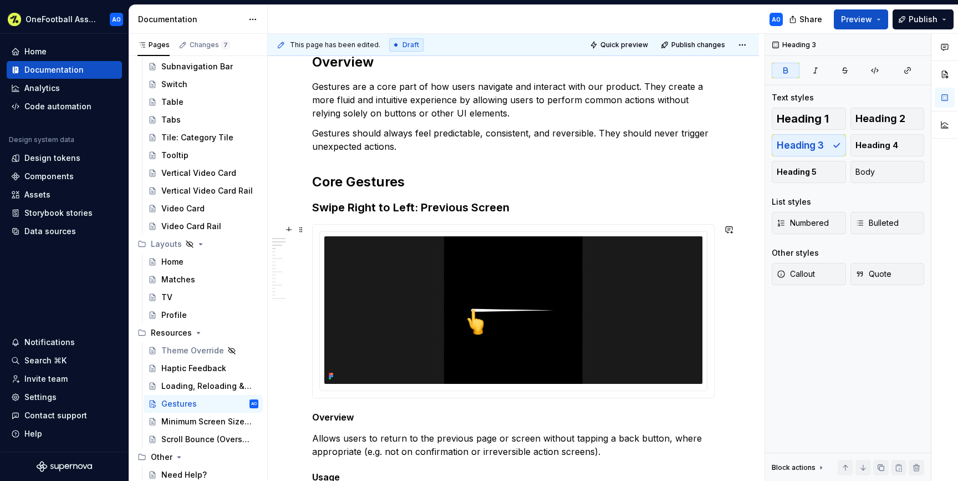
scroll to position [177, 0]
click at [355, 209] on strong "Swipe Right to Left: Previous Screen" at bounding box center [410, 206] width 197 height 13
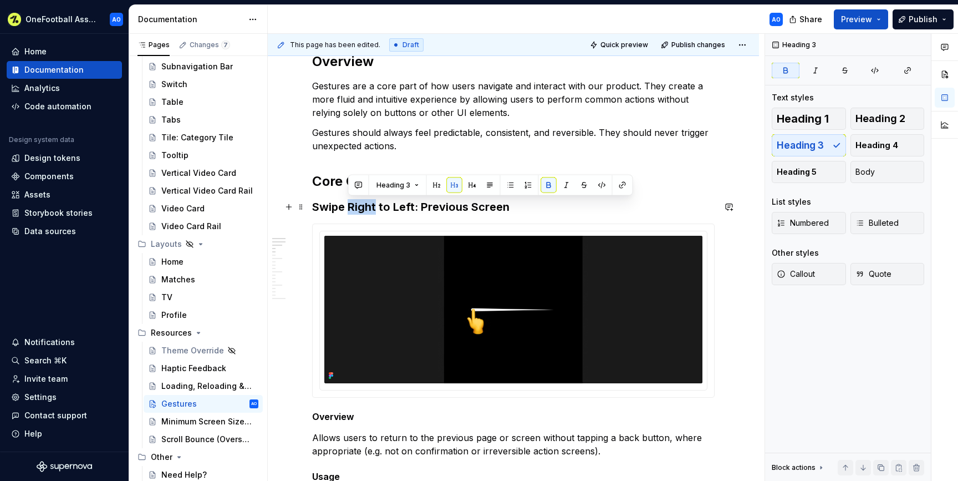
click at [355, 209] on strong "Swipe Right to Left: Previous Screen" at bounding box center [410, 206] width 197 height 13
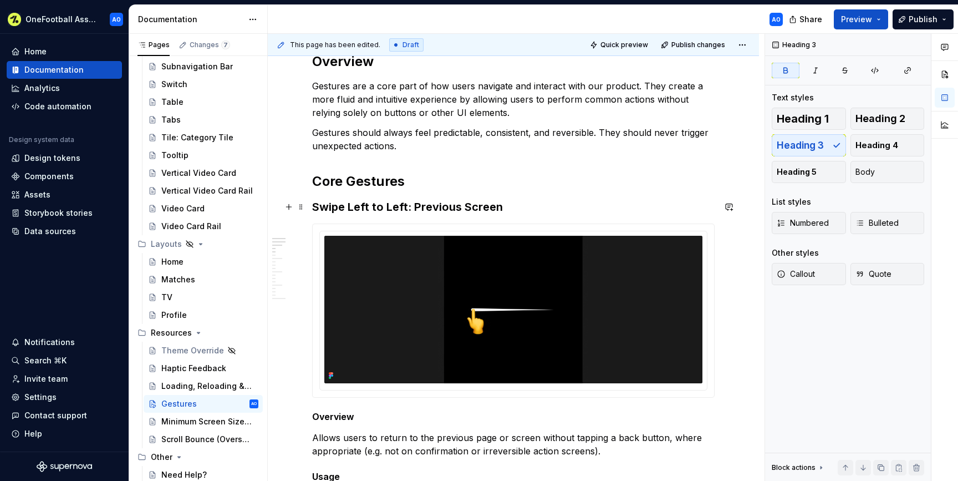
click at [390, 209] on strong "Swipe Left to Left: Previous Screen" at bounding box center [407, 206] width 191 height 13
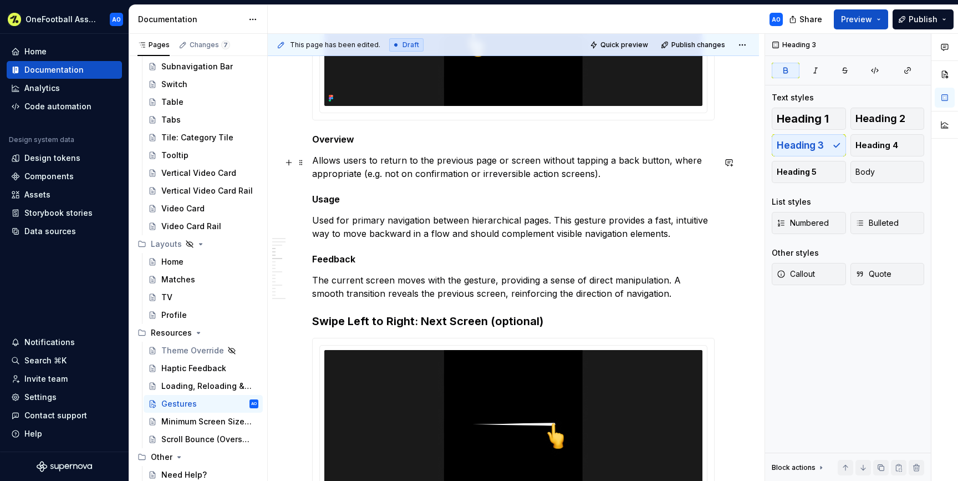
scroll to position [460, 0]
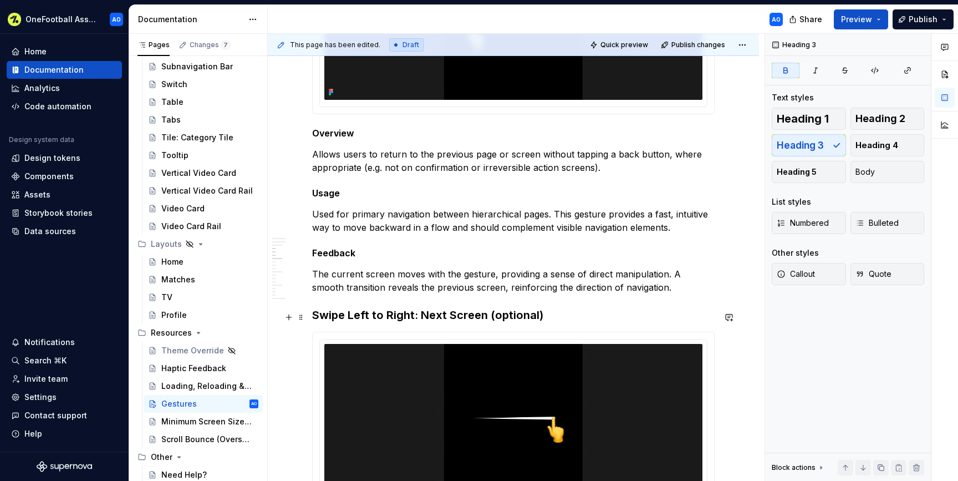
click at [357, 320] on h3 "Swipe Left to Right: Next Screen (optional)" at bounding box center [513, 315] width 402 height 16
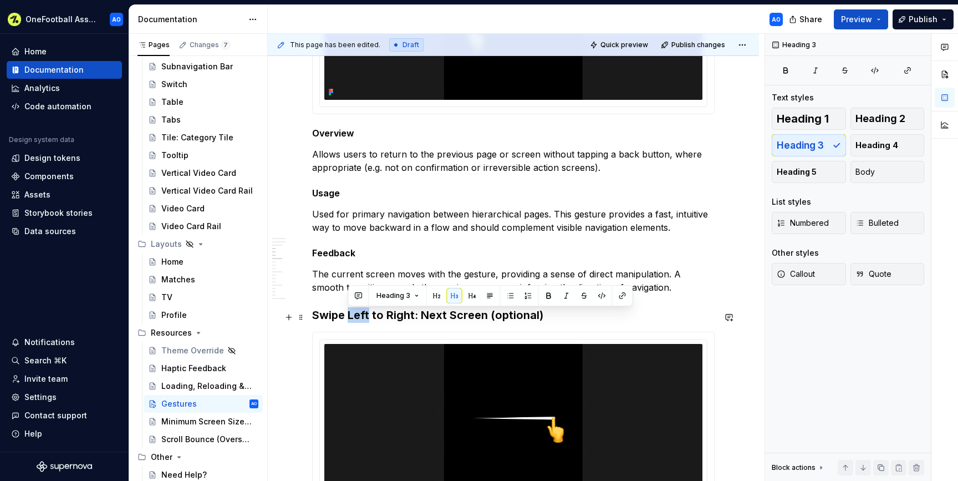
click at [357, 320] on h3 "Swipe Left to Right: Next Screen (optional)" at bounding box center [513, 315] width 402 height 16
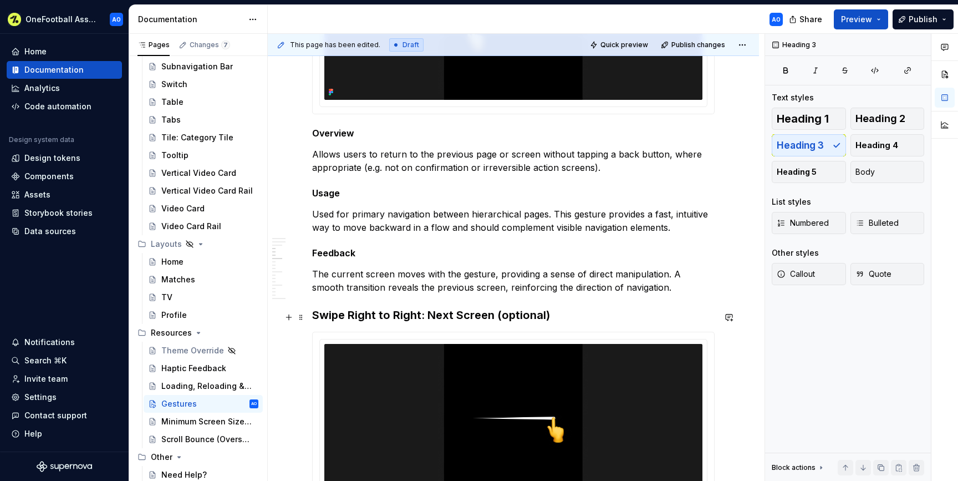
click at [399, 313] on h3 "Swipe Right to Right: Next Screen (optional)" at bounding box center [513, 315] width 402 height 16
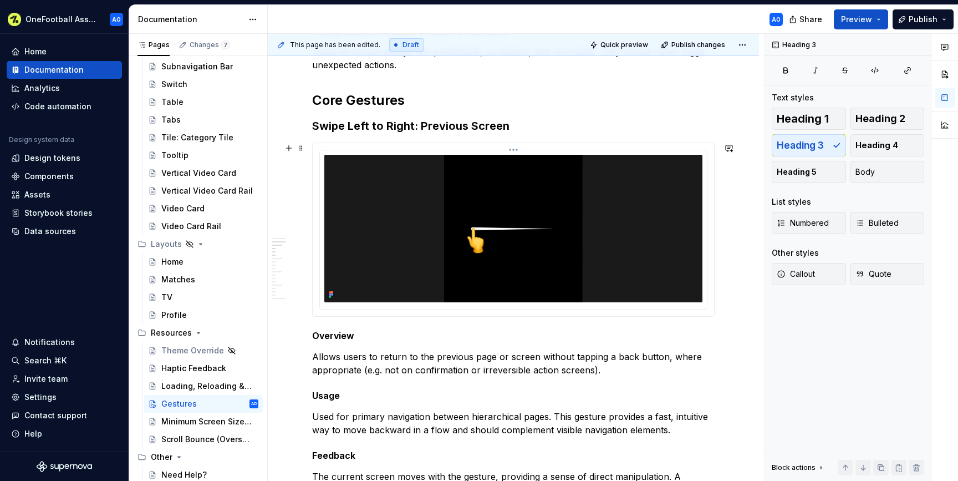
scroll to position [258, 0]
click at [45, 241] on div "Home Documentation Analytics Code automation Design system data Design tokens C…" at bounding box center [64, 242] width 129 height 417
click at [34, 230] on div "Data sources" at bounding box center [50, 231] width 52 height 11
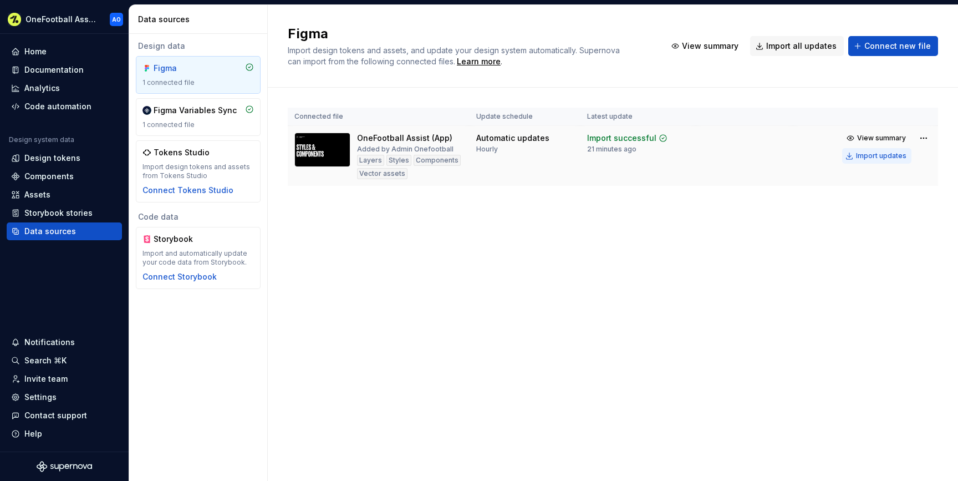
click at [875, 155] on div "Import updates" at bounding box center [881, 155] width 50 height 9
click at [864, 155] on div "Import updates" at bounding box center [881, 155] width 50 height 9
click at [65, 64] on div "Documentation" at bounding box center [53, 69] width 59 height 11
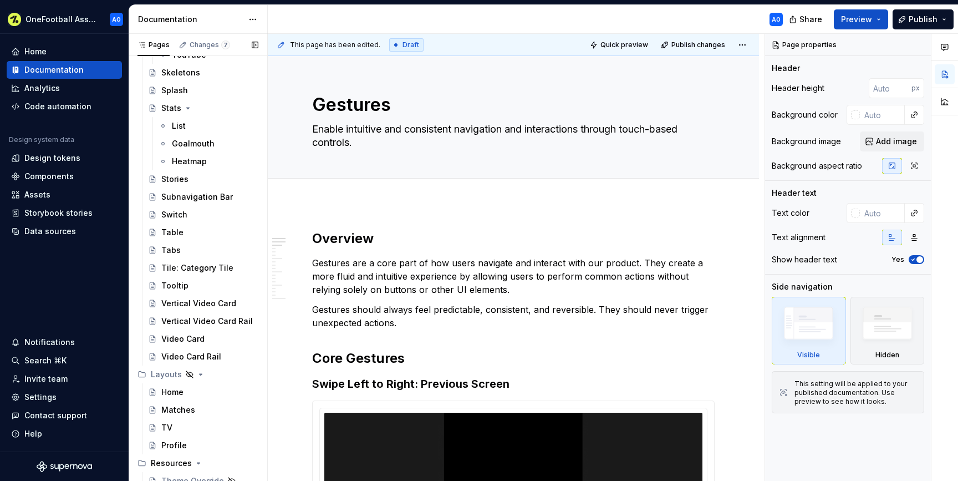
scroll to position [2027, 0]
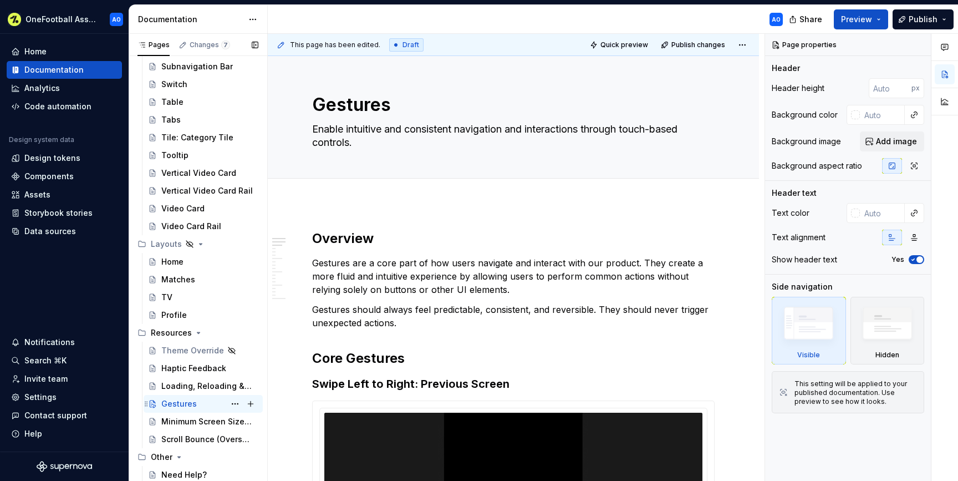
click at [186, 402] on div "Gestures" at bounding box center [178, 403] width 35 height 11
type textarea "*"
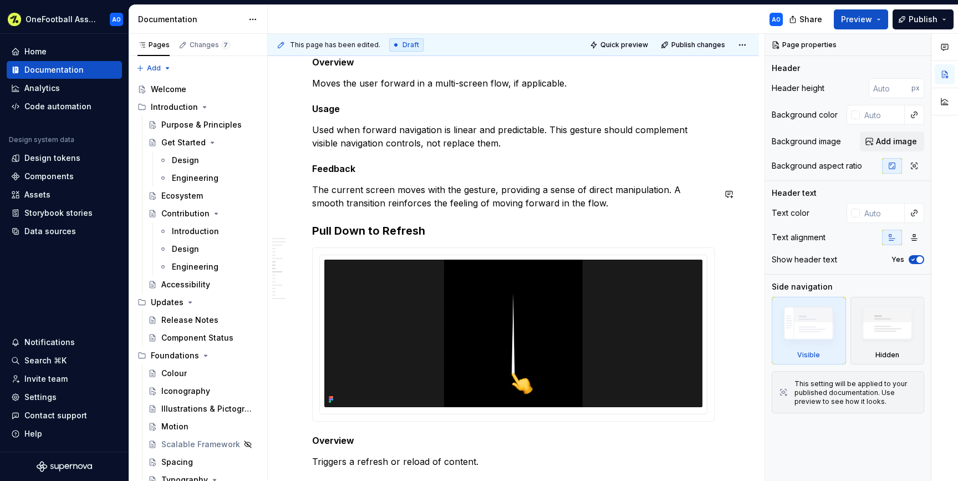
scroll to position [924, 0]
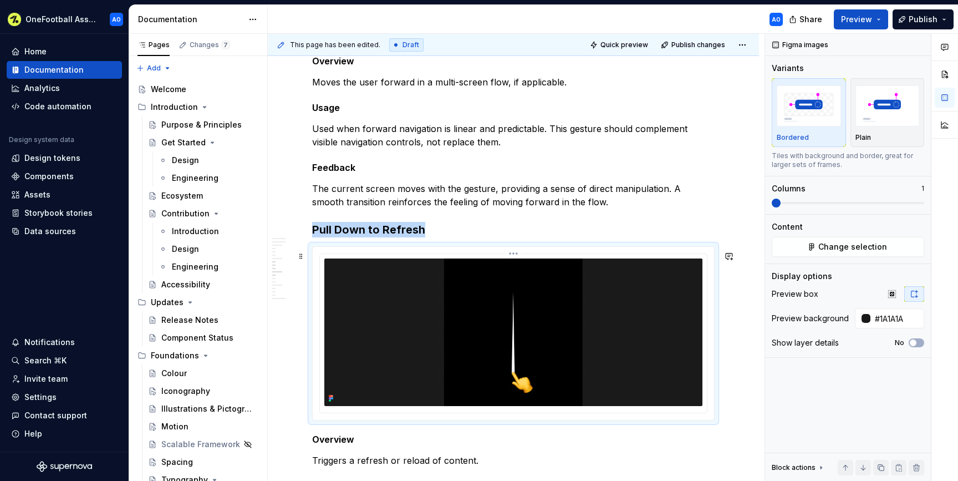
click at [478, 298] on img at bounding box center [513, 331] width 378 height 147
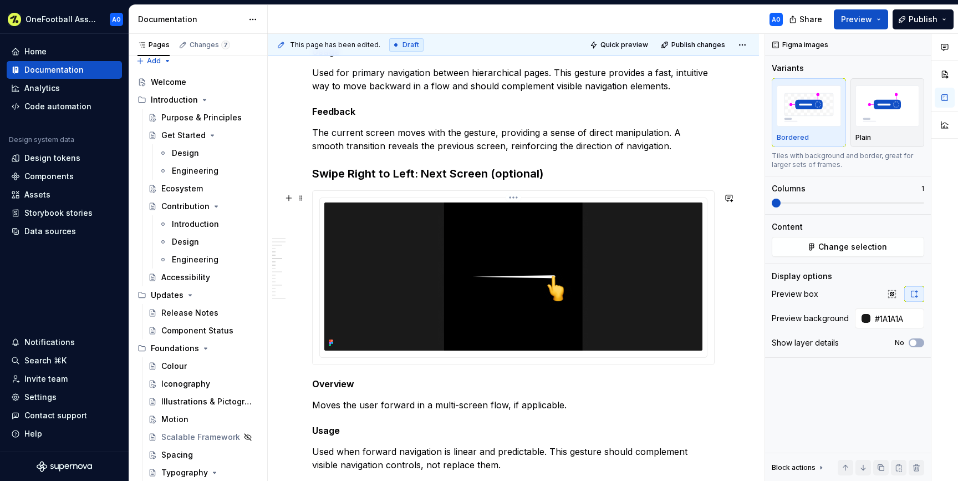
scroll to position [602, 0]
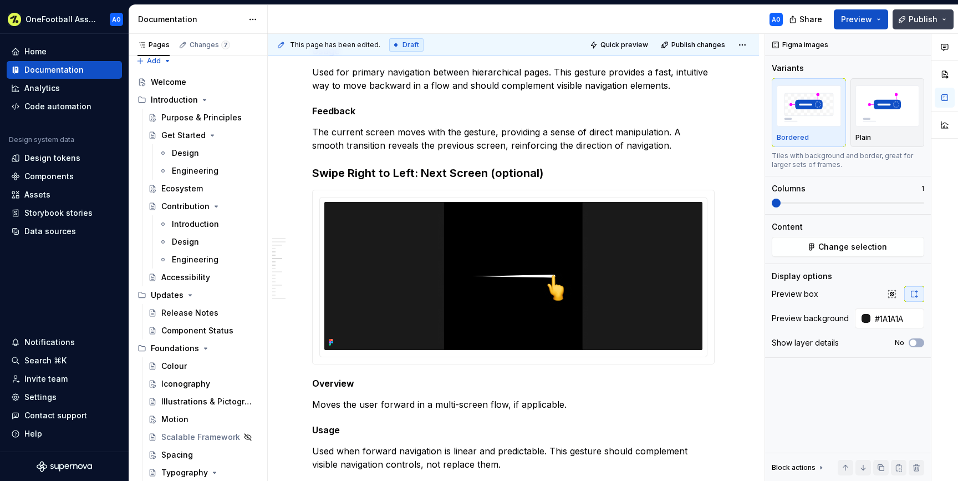
click at [923, 20] on span "Publish" at bounding box center [922, 19] width 29 height 11
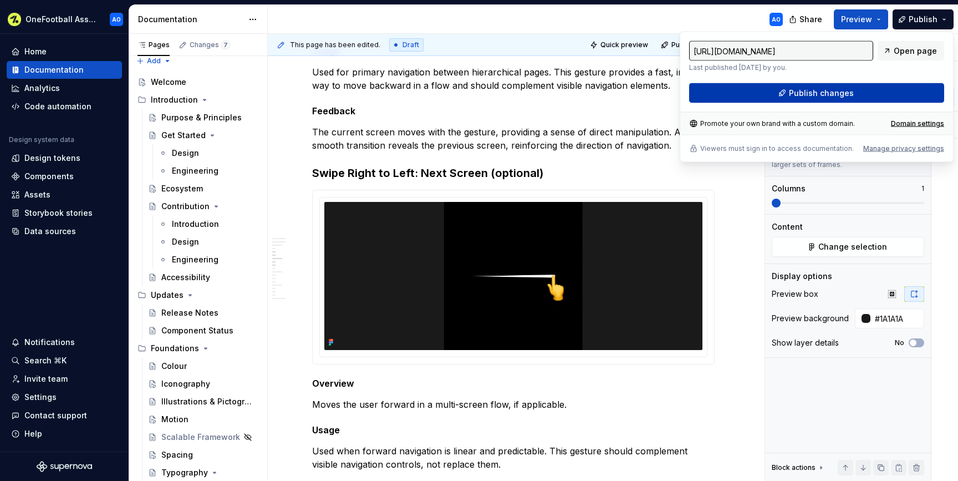
click at [859, 91] on button "Publish changes" at bounding box center [816, 93] width 255 height 20
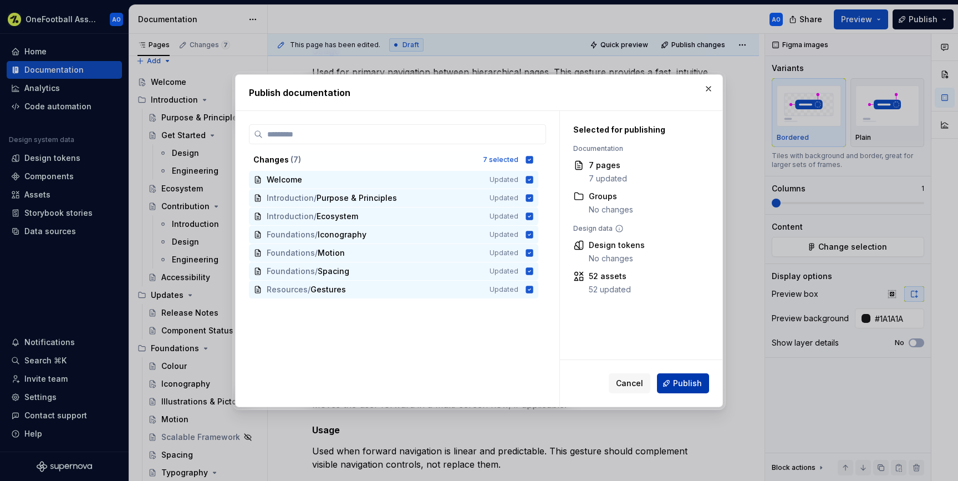
click at [697, 382] on span "Publish" at bounding box center [687, 382] width 29 height 11
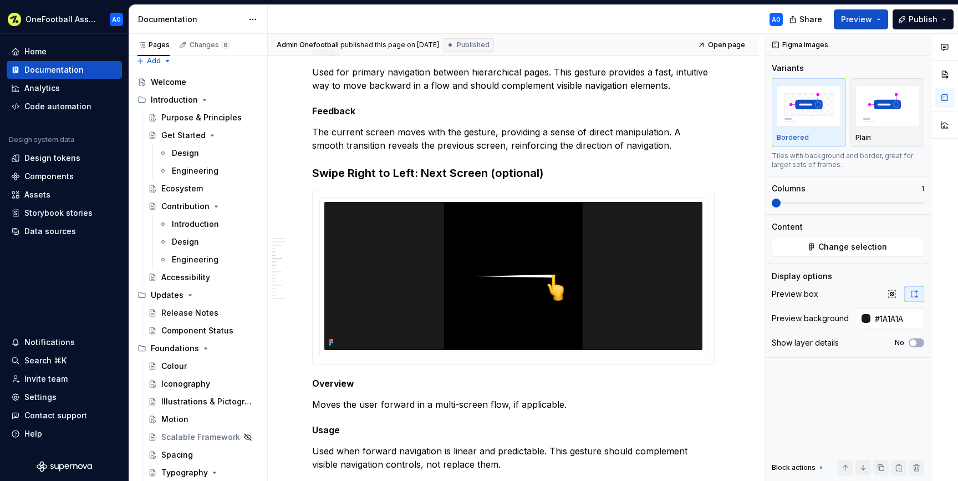
type textarea "*"
